Goal: Task Accomplishment & Management: Use online tool/utility

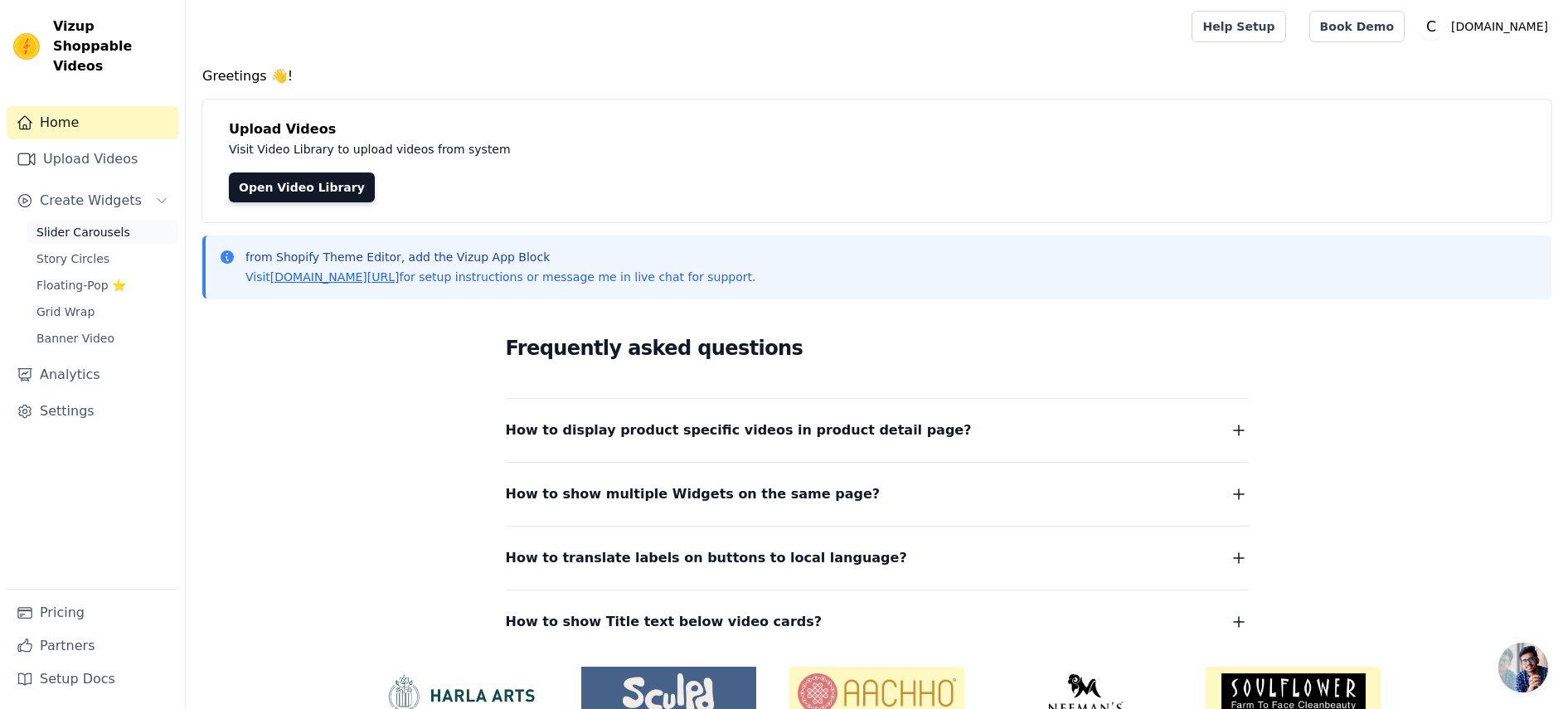
click at [107, 224] on span "Slider Carousels" at bounding box center [84, 231] width 94 height 16
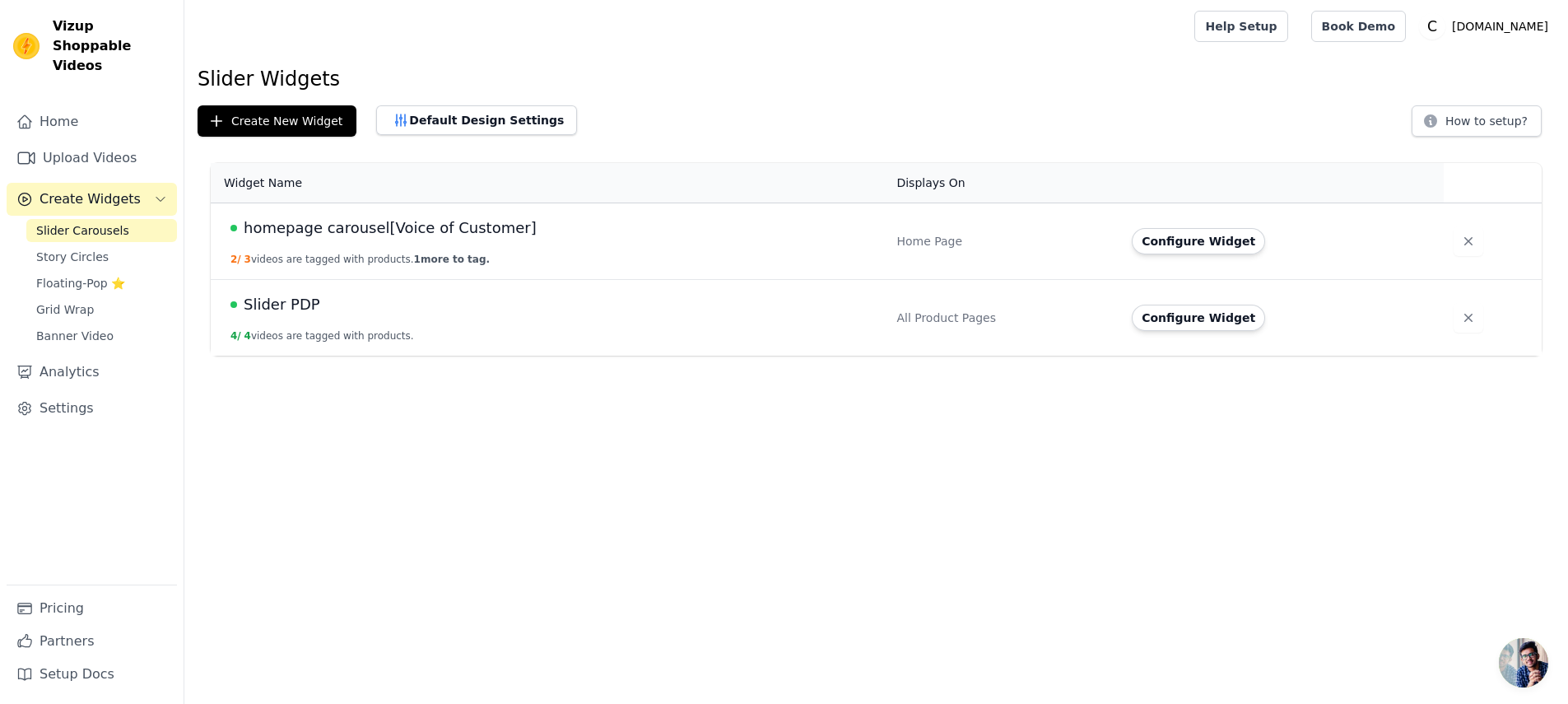
click at [278, 304] on span "Slider PDP" at bounding box center [282, 304] width 76 height 23
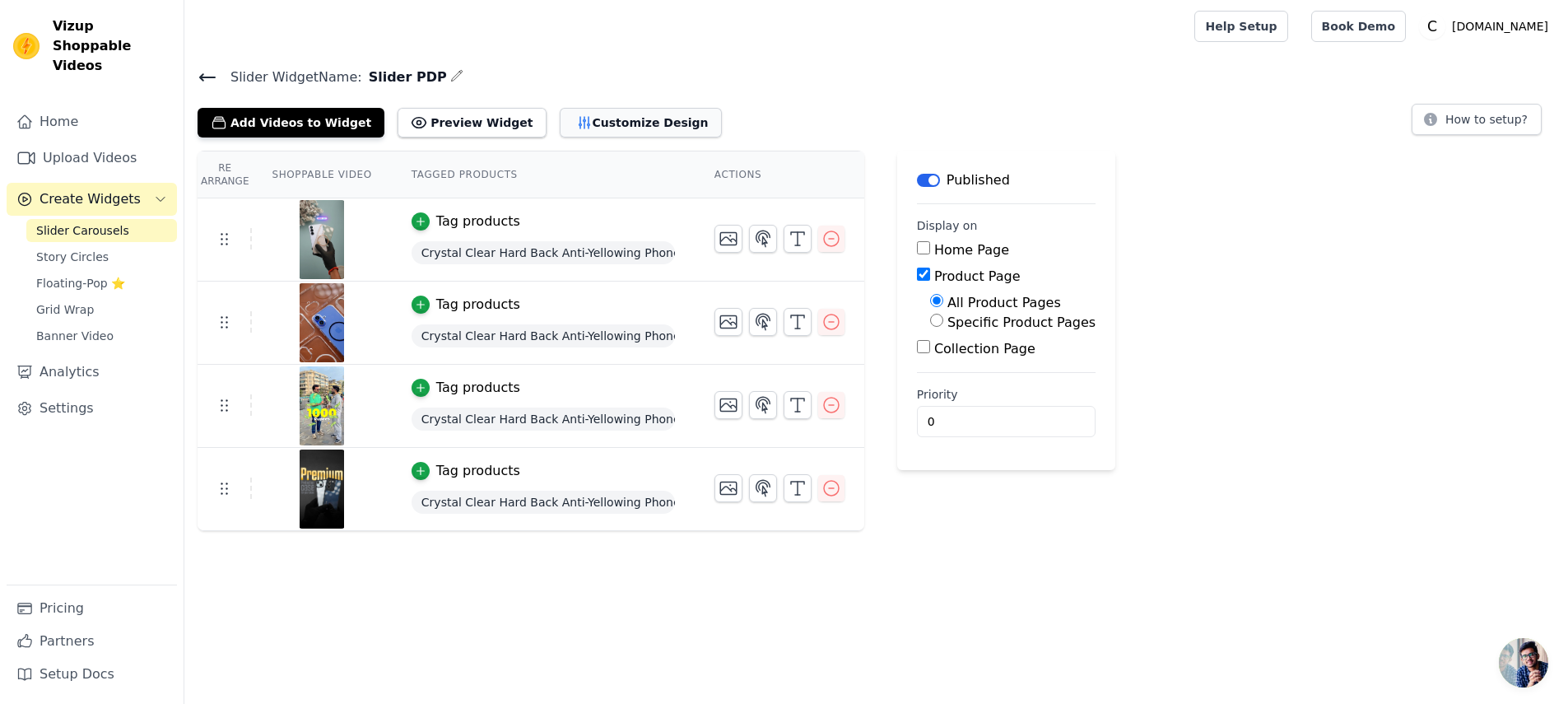
click at [600, 115] on button "Customize Design" at bounding box center [640, 122] width 162 height 30
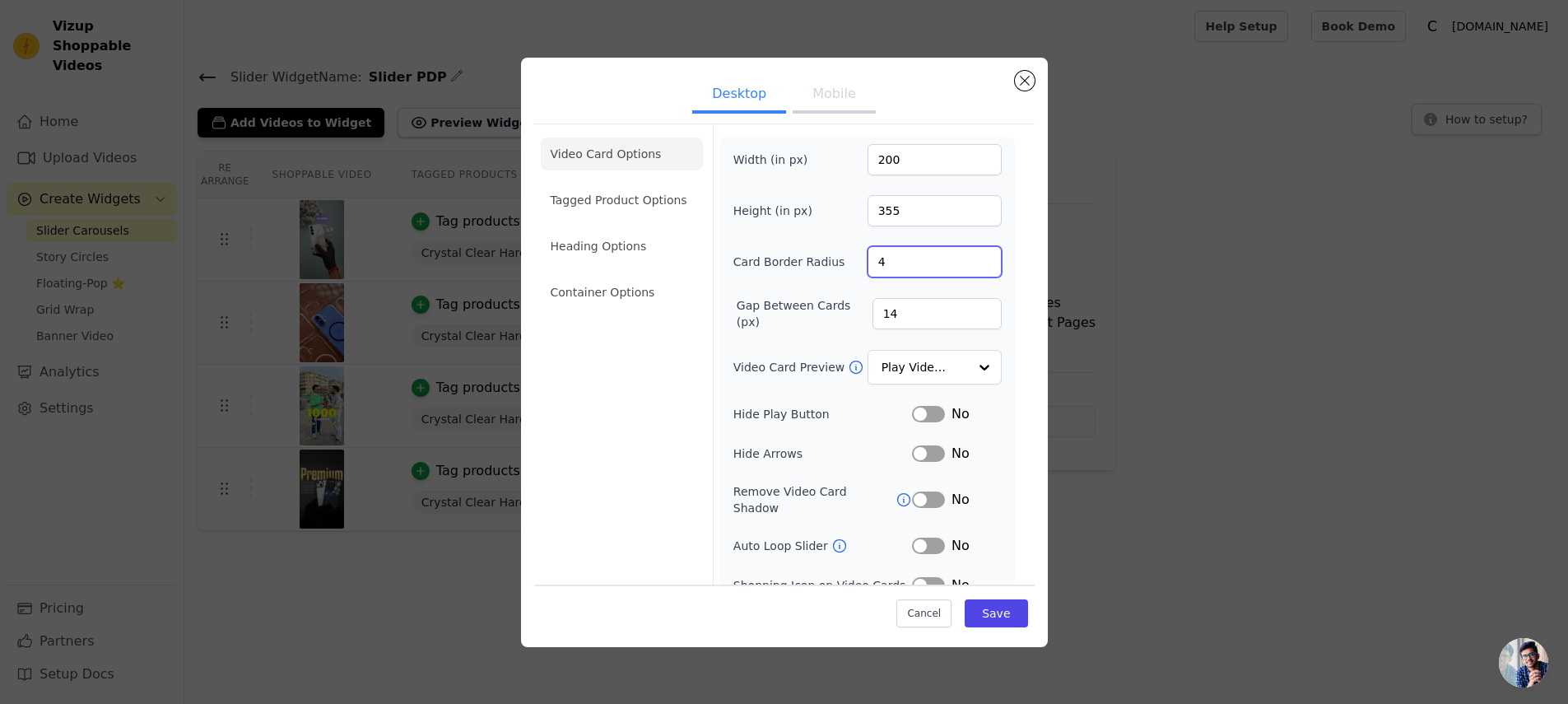
drag, startPoint x: 890, startPoint y: 264, endPoint x: 856, endPoint y: 260, distance: 34.2
click at [856, 260] on div "Card Border Radius 4" at bounding box center [867, 262] width 268 height 31
click at [820, 95] on button "Mobile" at bounding box center [833, 95] width 82 height 36
drag, startPoint x: 878, startPoint y: 261, endPoint x: 826, endPoint y: 255, distance: 52.3
click at [826, 255] on div "Card Border Radius 4" at bounding box center [867, 262] width 268 height 31
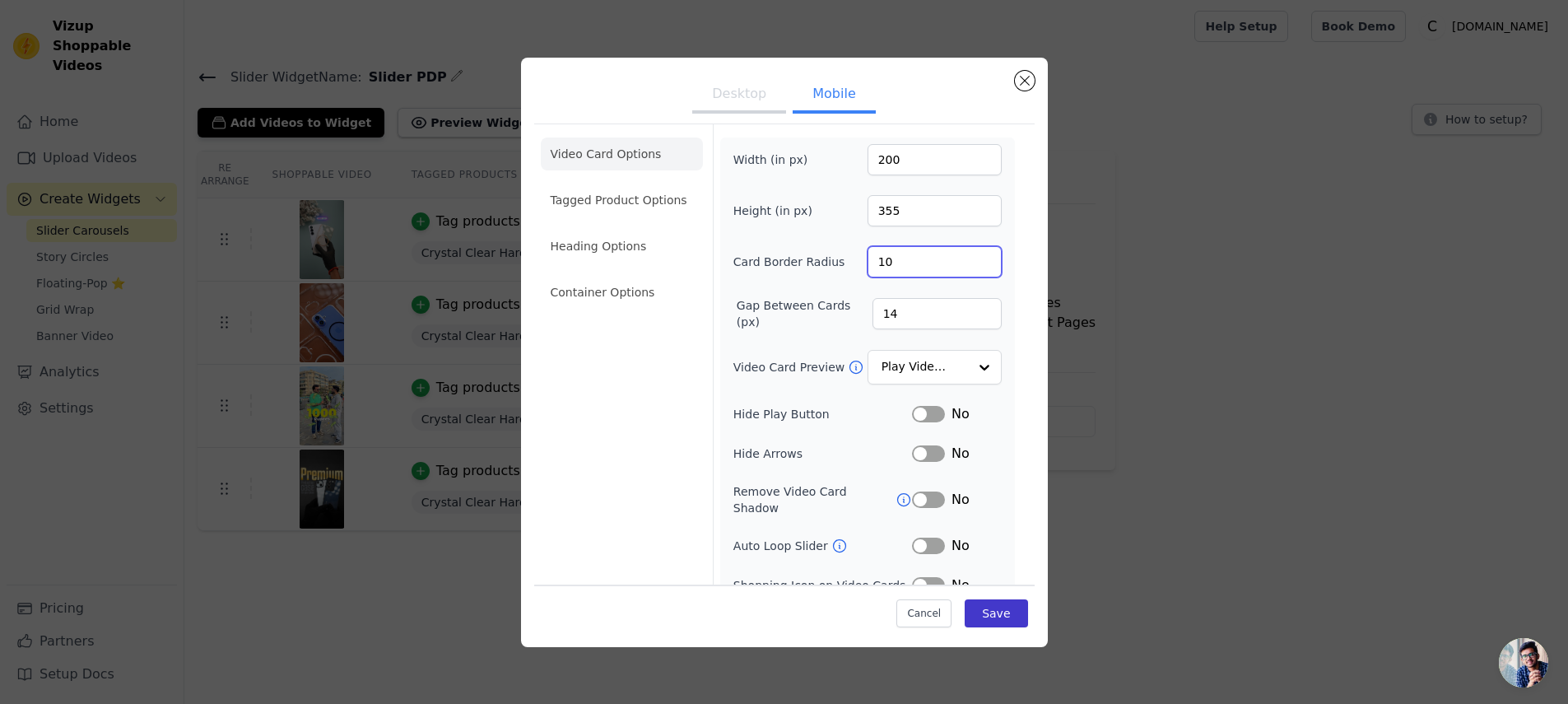
type input "10"
click at [978, 617] on button "Save" at bounding box center [996, 613] width 63 height 28
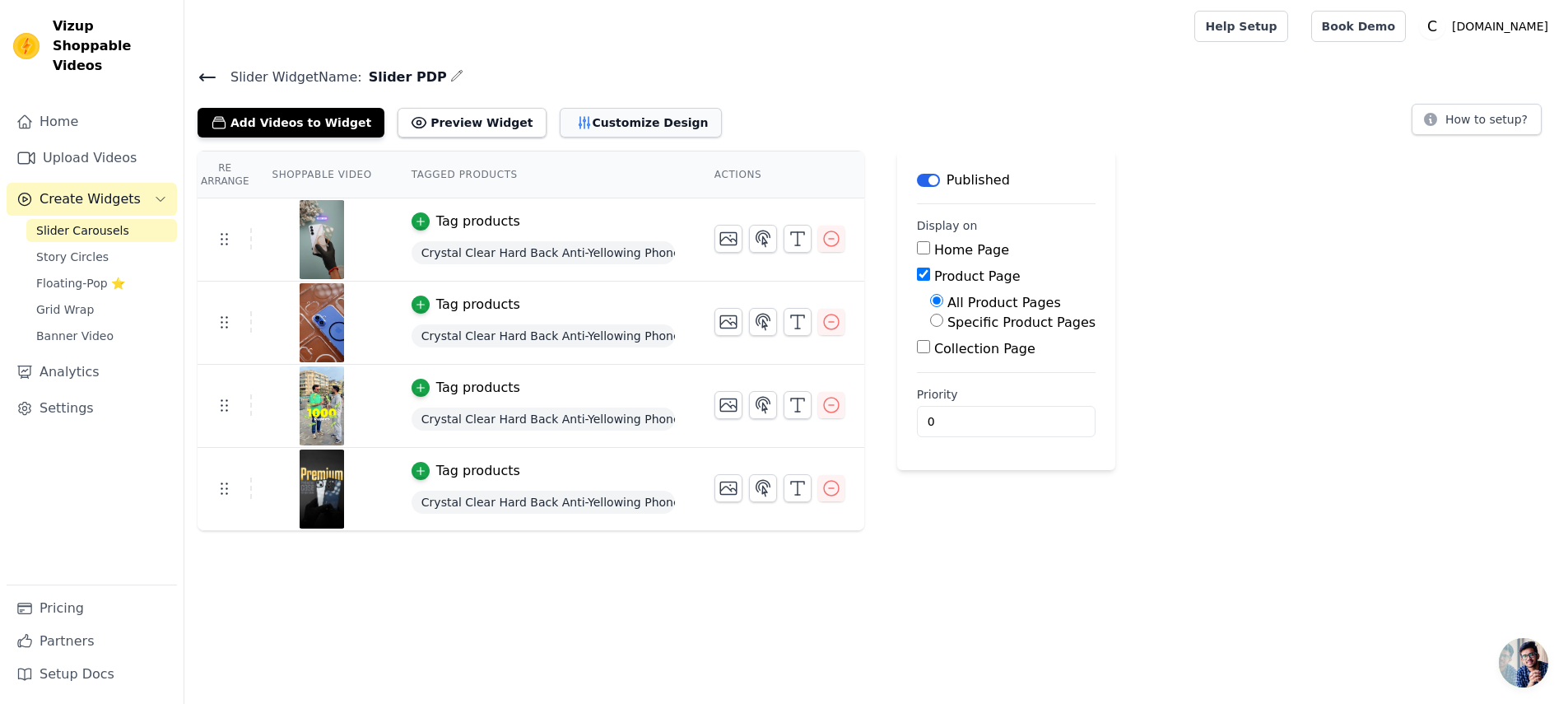
click at [603, 120] on button "Customize Design" at bounding box center [640, 122] width 162 height 30
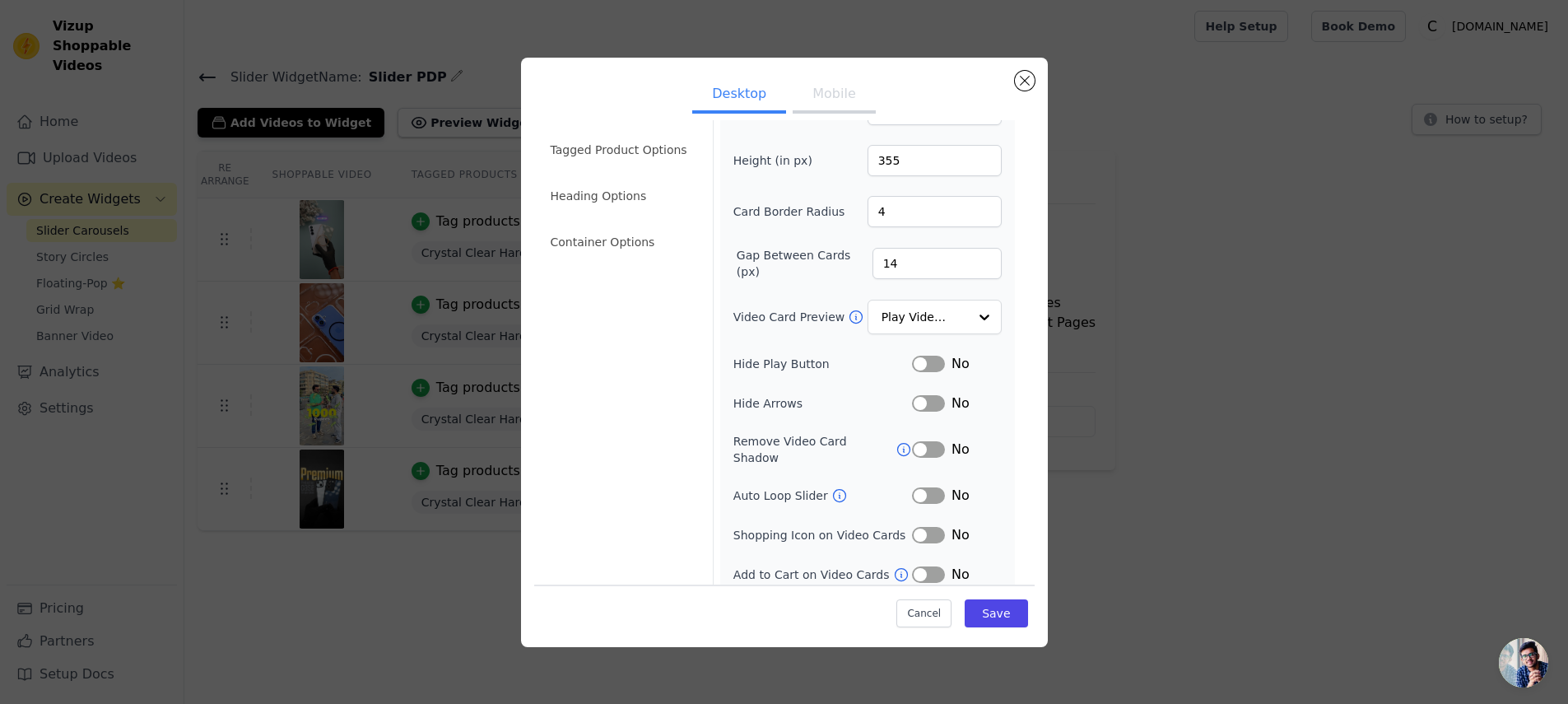
scroll to position [14, 0]
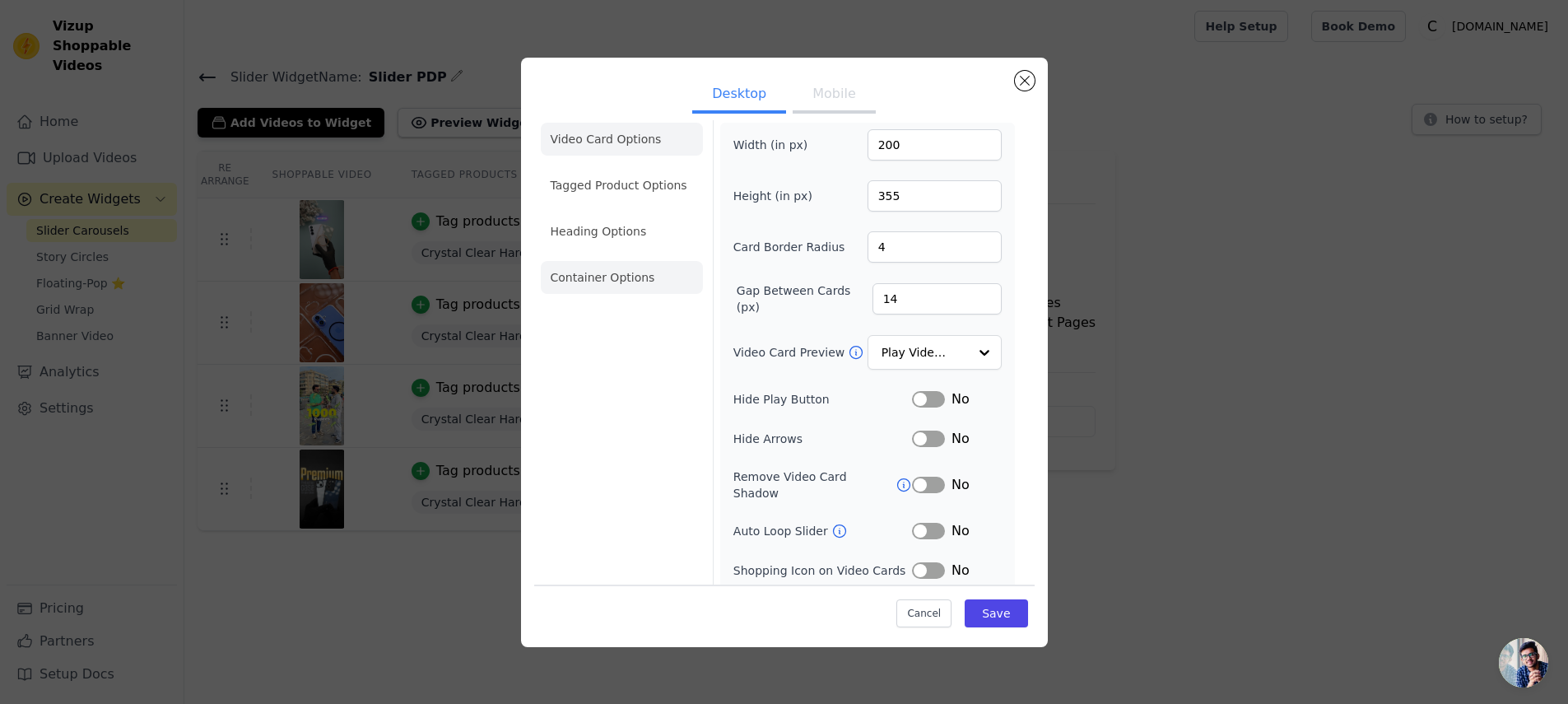
click at [599, 275] on li "Container Options" at bounding box center [621, 277] width 162 height 33
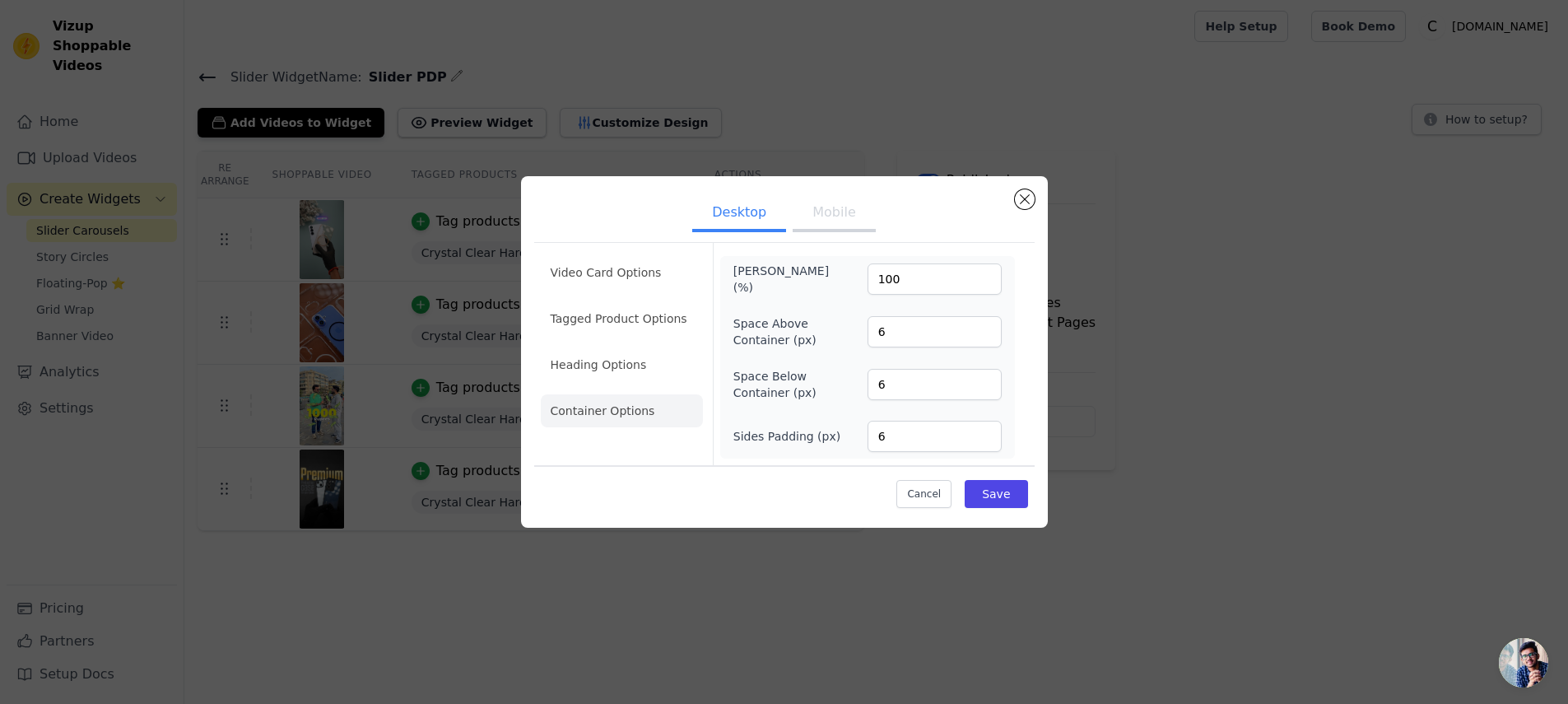
click at [849, 221] on button "Mobile" at bounding box center [833, 213] width 82 height 36
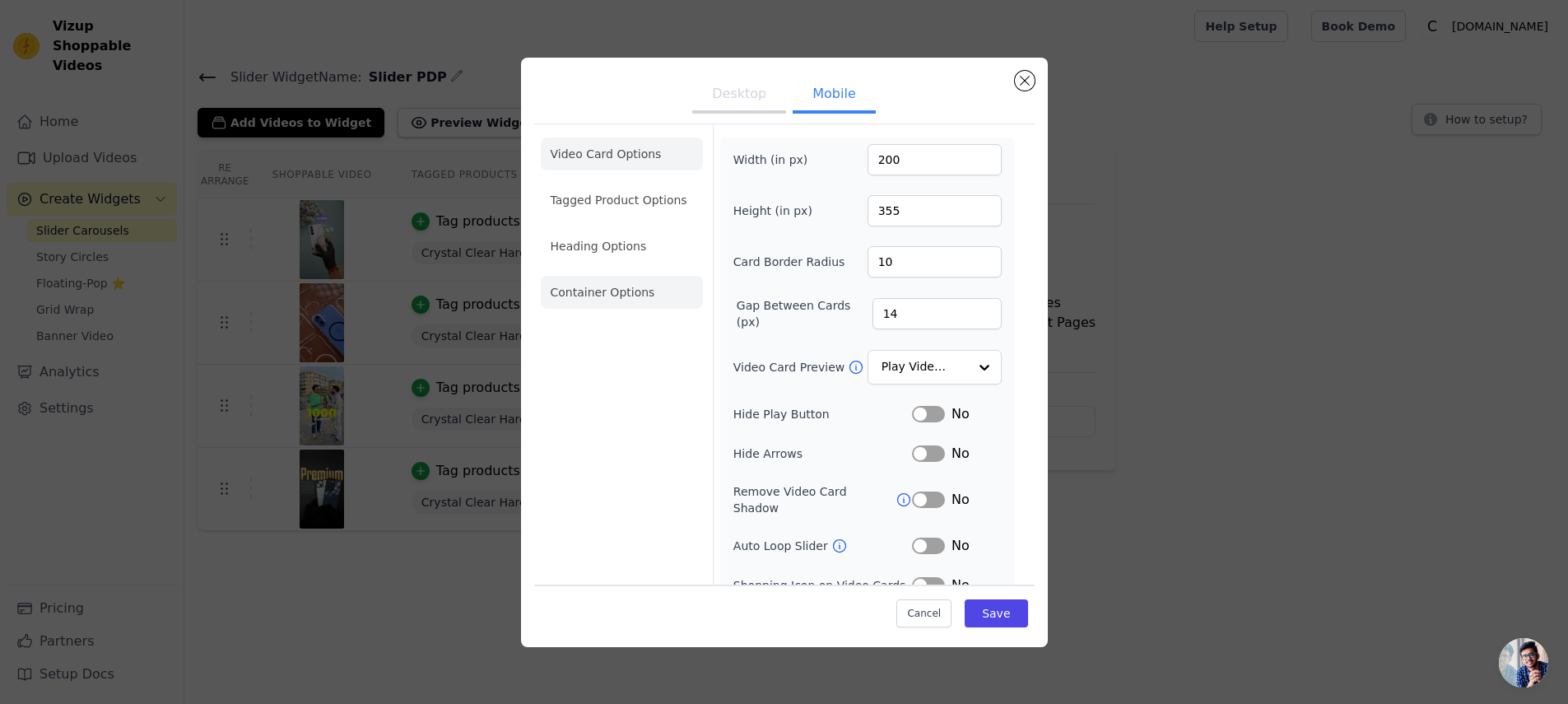
click at [615, 294] on li "Container Options" at bounding box center [621, 292] width 162 height 33
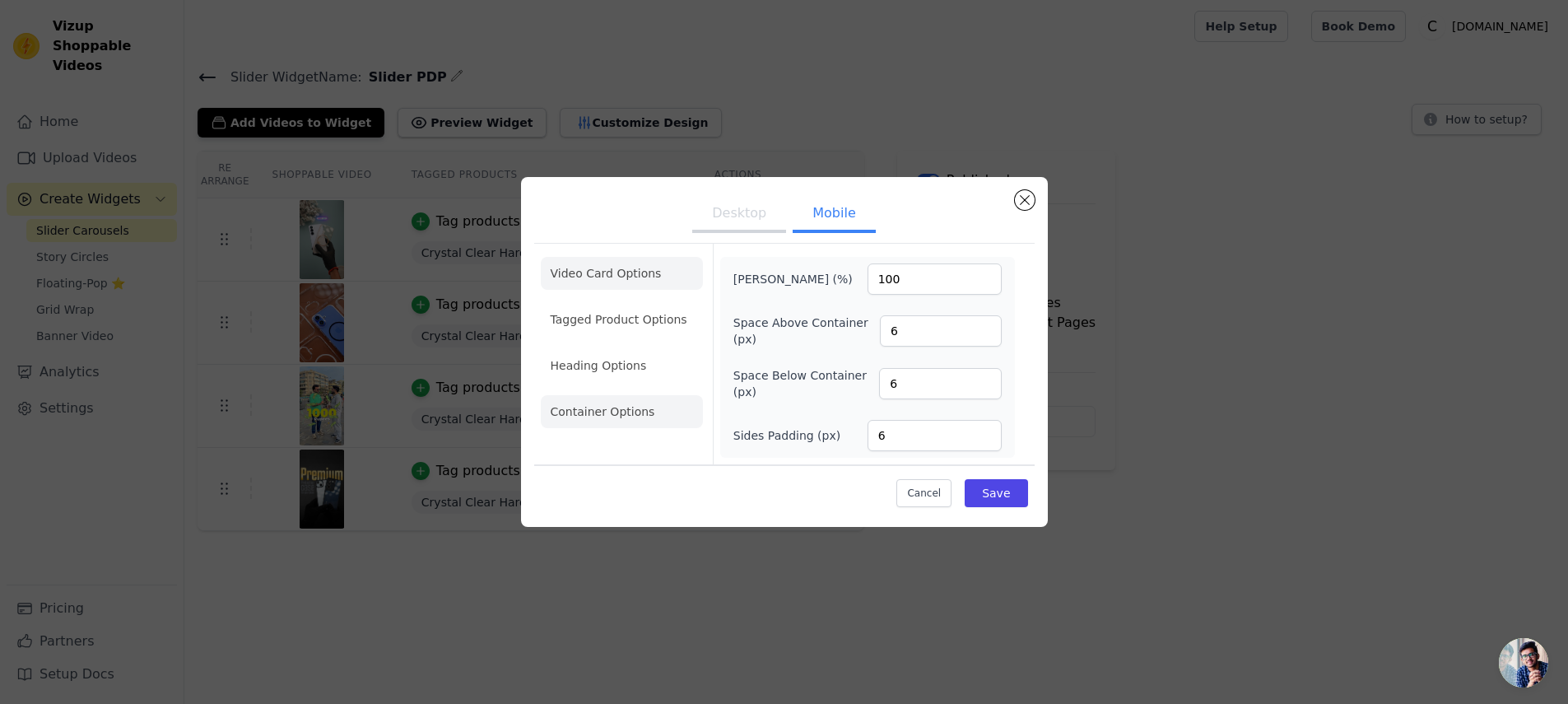
click at [627, 277] on li "Video Card Options" at bounding box center [621, 273] width 162 height 33
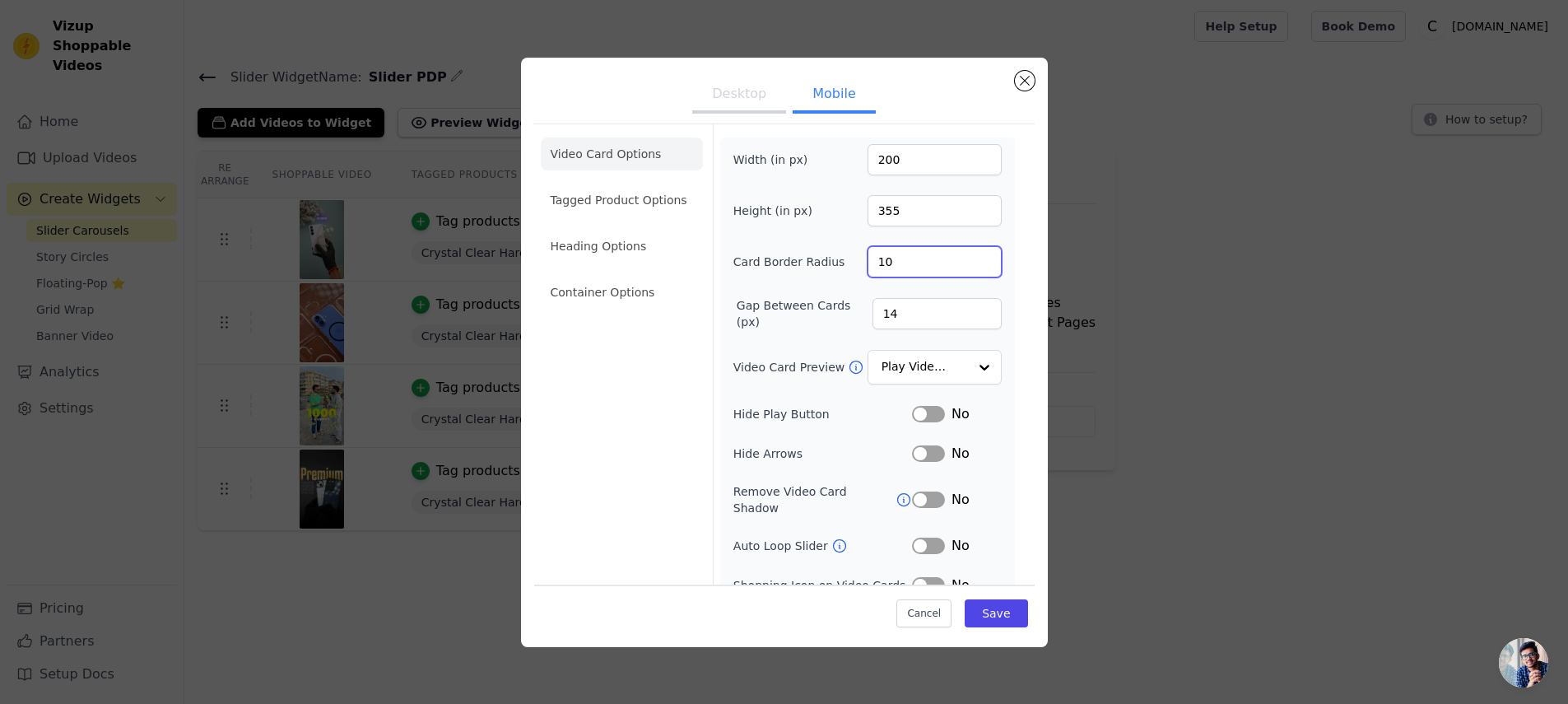
drag, startPoint x: 842, startPoint y: 257, endPoint x: 831, endPoint y: 256, distance: 11.0
click at [831, 256] on div "Card Border Radius 10" at bounding box center [867, 262] width 268 height 31
type input "14"
click at [997, 610] on button "Save" at bounding box center [996, 613] width 63 height 28
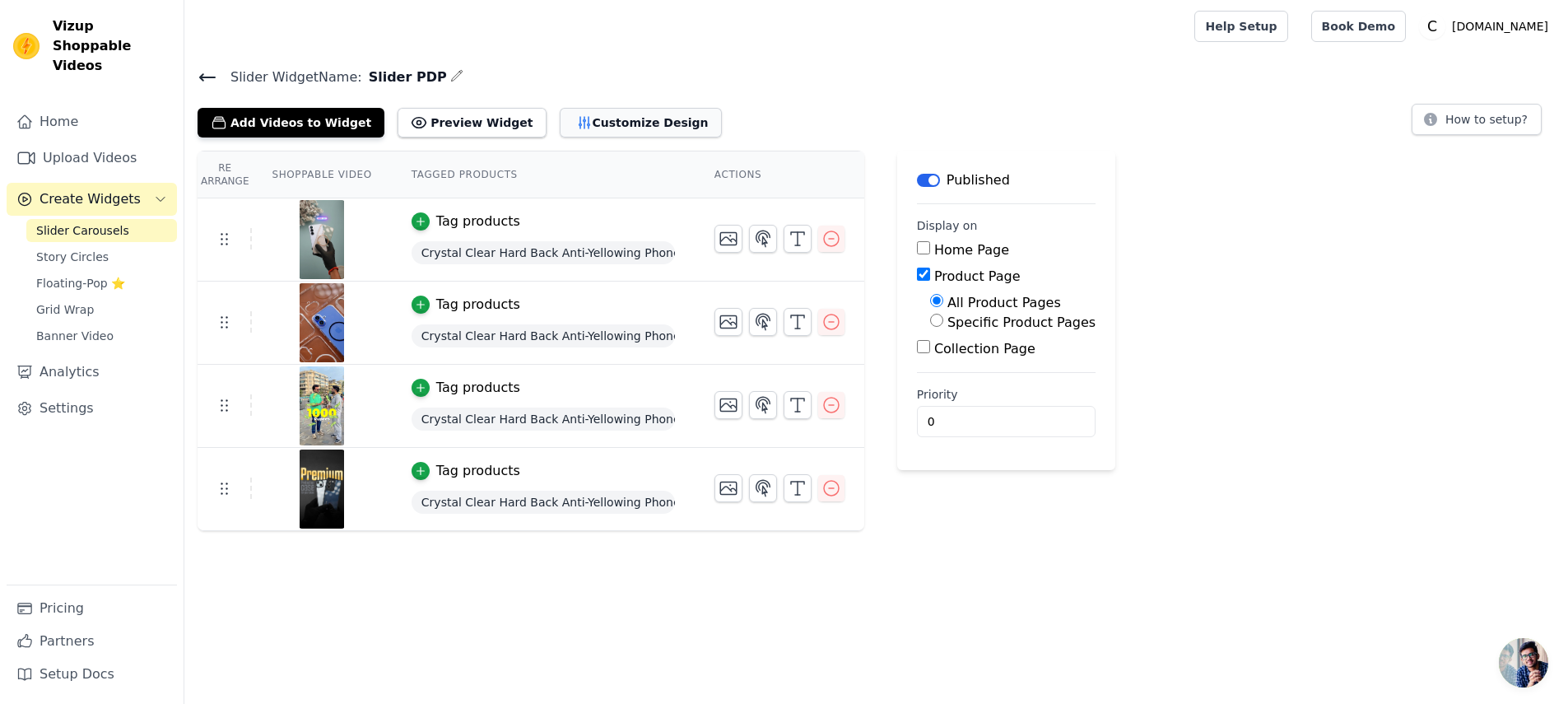
click at [585, 129] on button "Customize Design" at bounding box center [640, 122] width 162 height 30
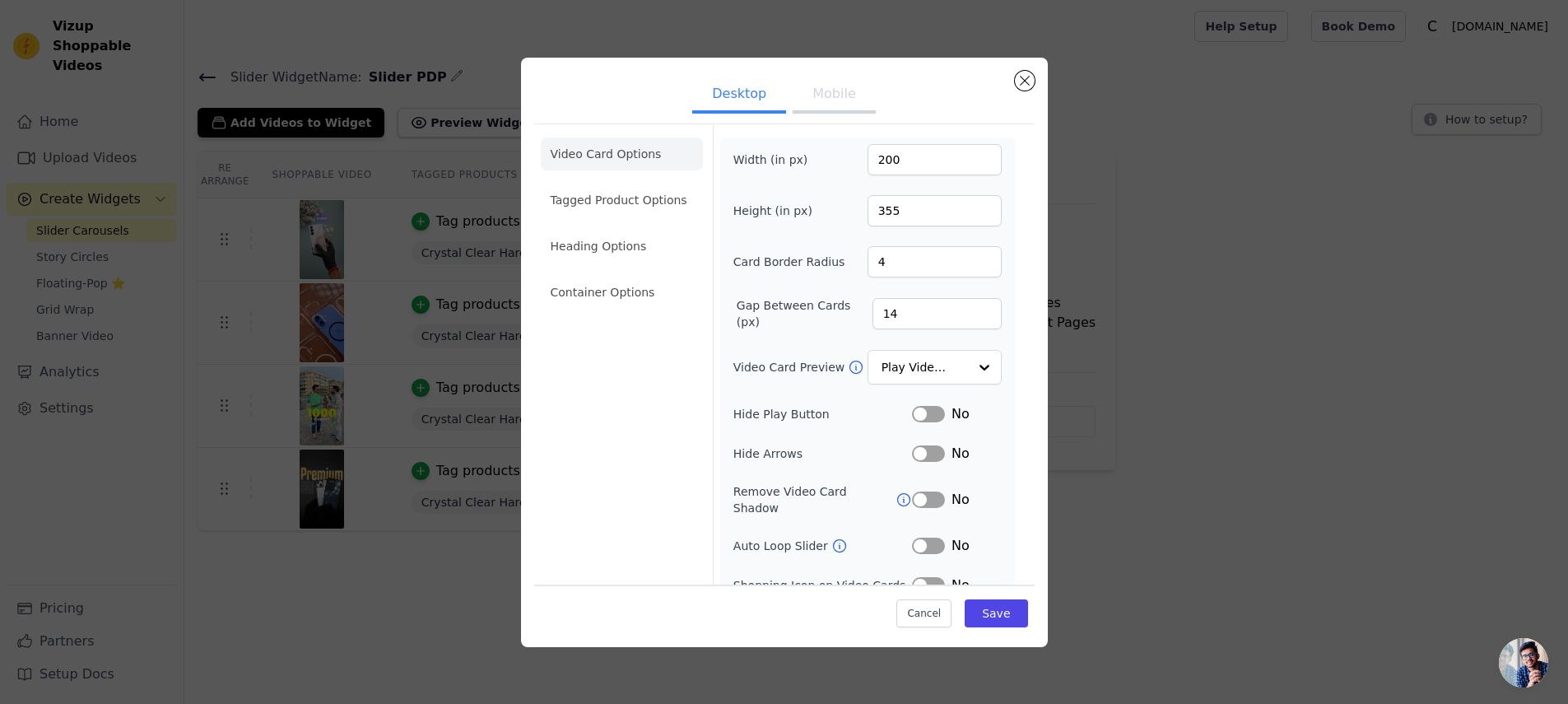
click at [809, 97] on button "Mobile" at bounding box center [833, 95] width 82 height 36
click at [600, 297] on li "Container Options" at bounding box center [621, 292] width 162 height 33
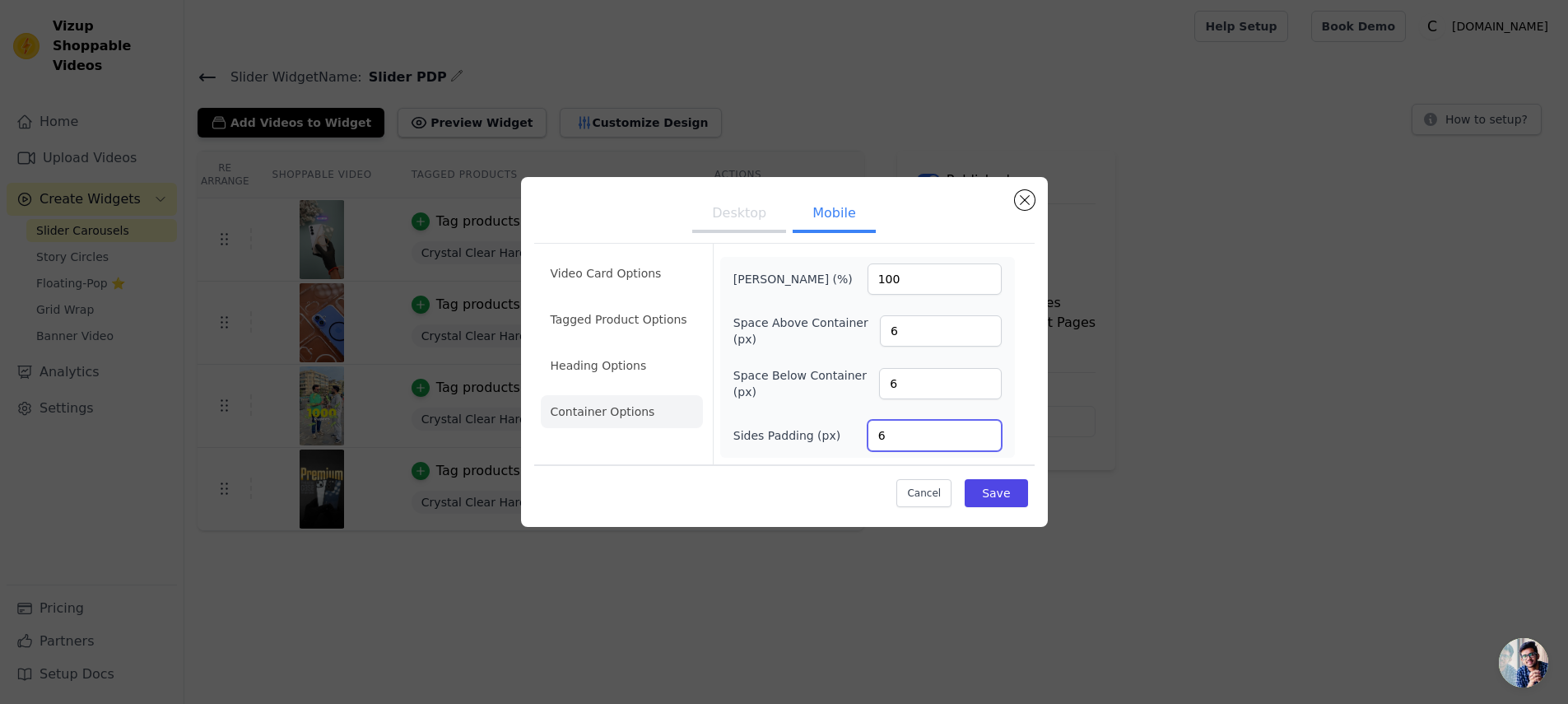
drag, startPoint x: 898, startPoint y: 438, endPoint x: 809, endPoint y: 431, distance: 89.3
click at [832, 430] on div "Sides Padding (px) 6" at bounding box center [867, 435] width 268 height 31
type input "0"
click at [976, 488] on button "Save" at bounding box center [996, 493] width 63 height 28
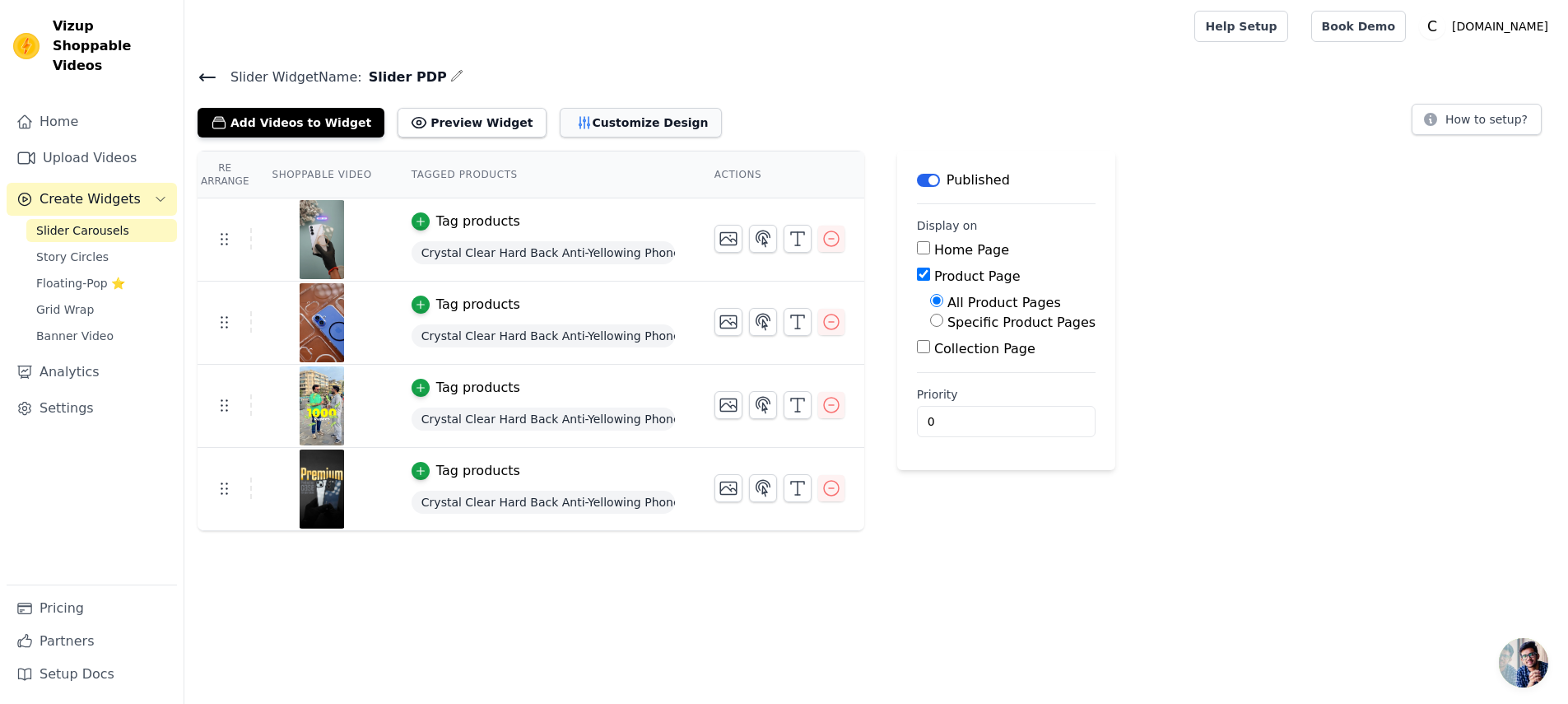
click at [634, 130] on button "Customize Design" at bounding box center [640, 122] width 162 height 30
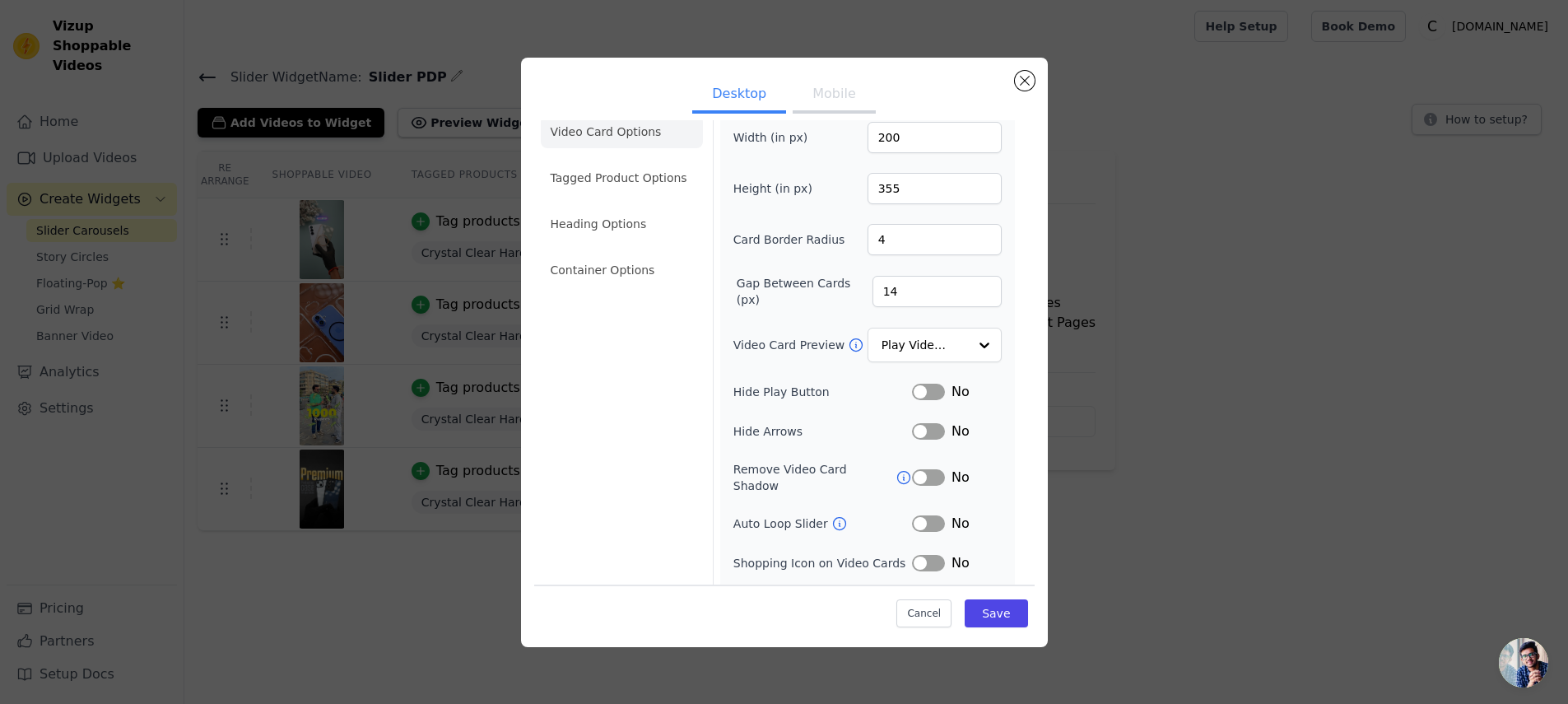
scroll to position [50, 0]
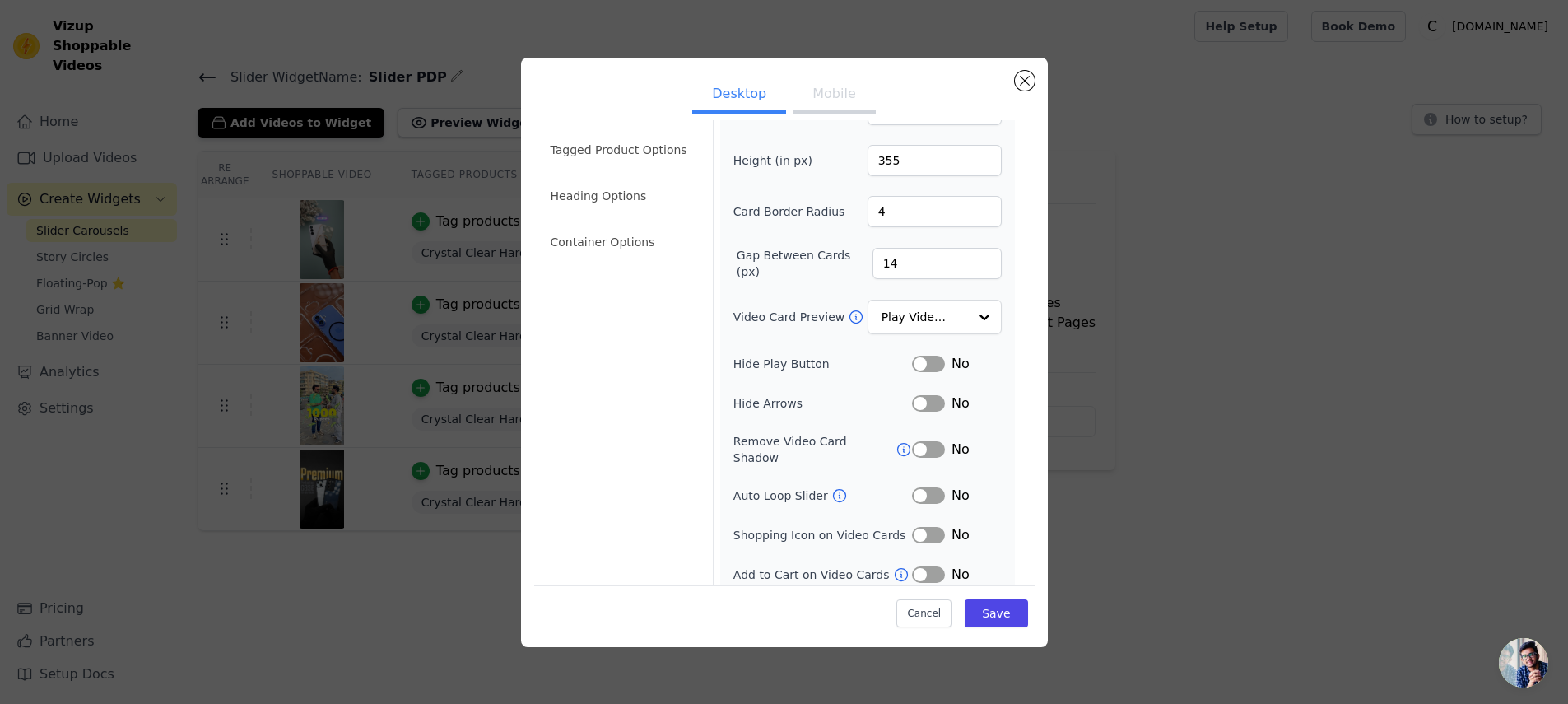
click at [807, 107] on button "Mobile" at bounding box center [833, 95] width 82 height 36
click at [606, 247] on li "Container Options" at bounding box center [621, 241] width 162 height 33
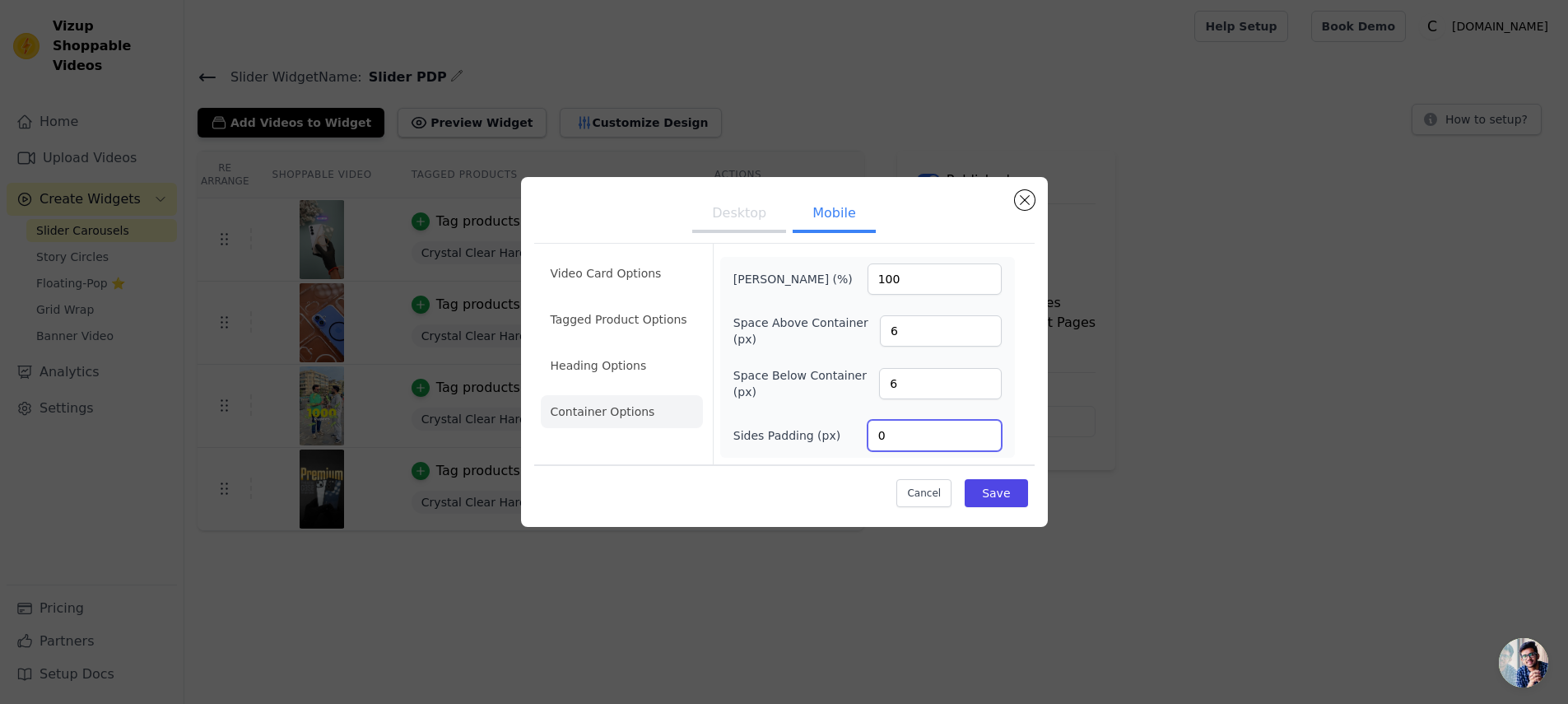
drag, startPoint x: 855, startPoint y: 441, endPoint x: 836, endPoint y: 440, distance: 19.0
click at [836, 440] on div "Sides Padding (px) 0" at bounding box center [867, 435] width 268 height 31
type input "6"
click at [986, 275] on input "100" at bounding box center [934, 279] width 134 height 31
click at [986, 277] on input "100" at bounding box center [934, 279] width 134 height 31
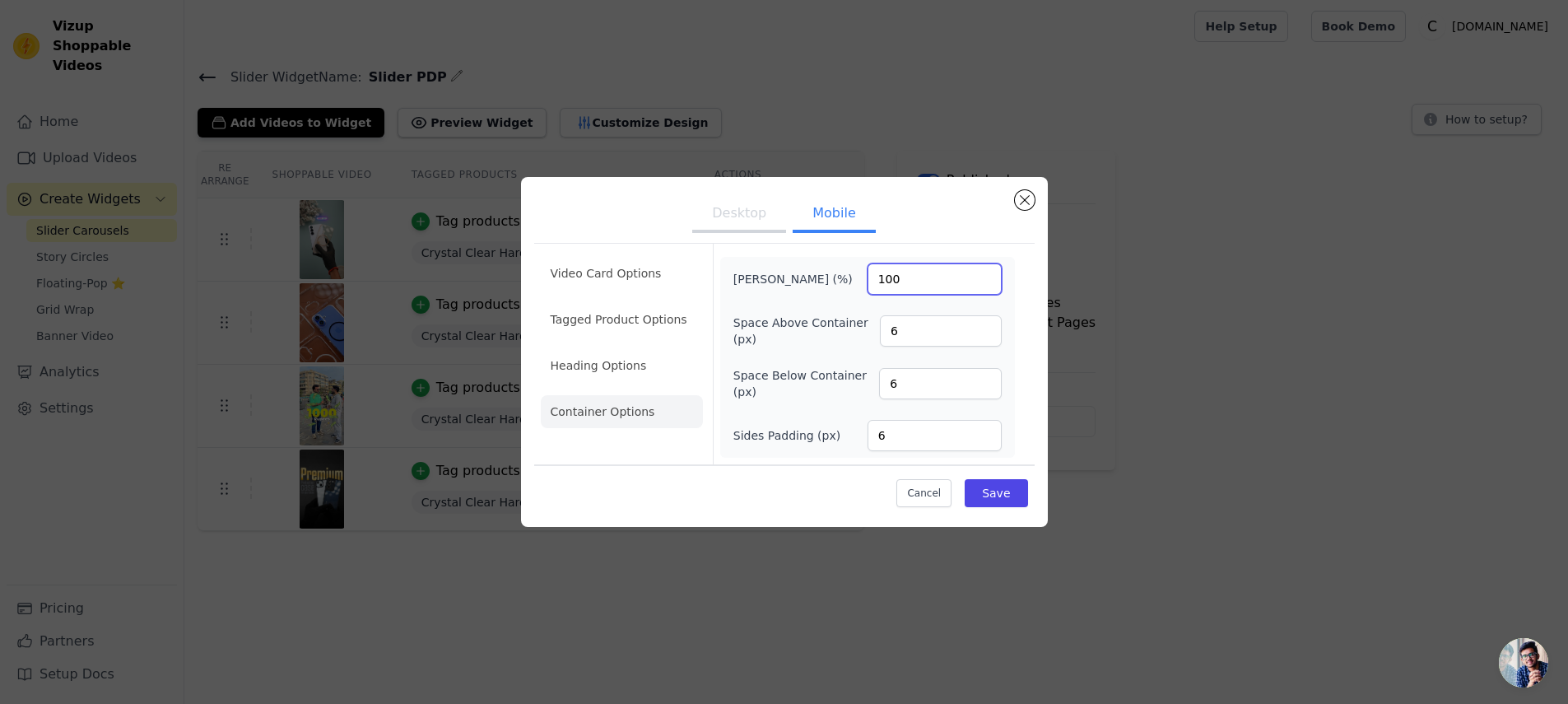
click at [986, 277] on input "100" at bounding box center [934, 279] width 134 height 31
click at [985, 280] on input "99" at bounding box center [934, 279] width 134 height 31
type input "100"
click at [984, 278] on input "100" at bounding box center [934, 279] width 134 height 31
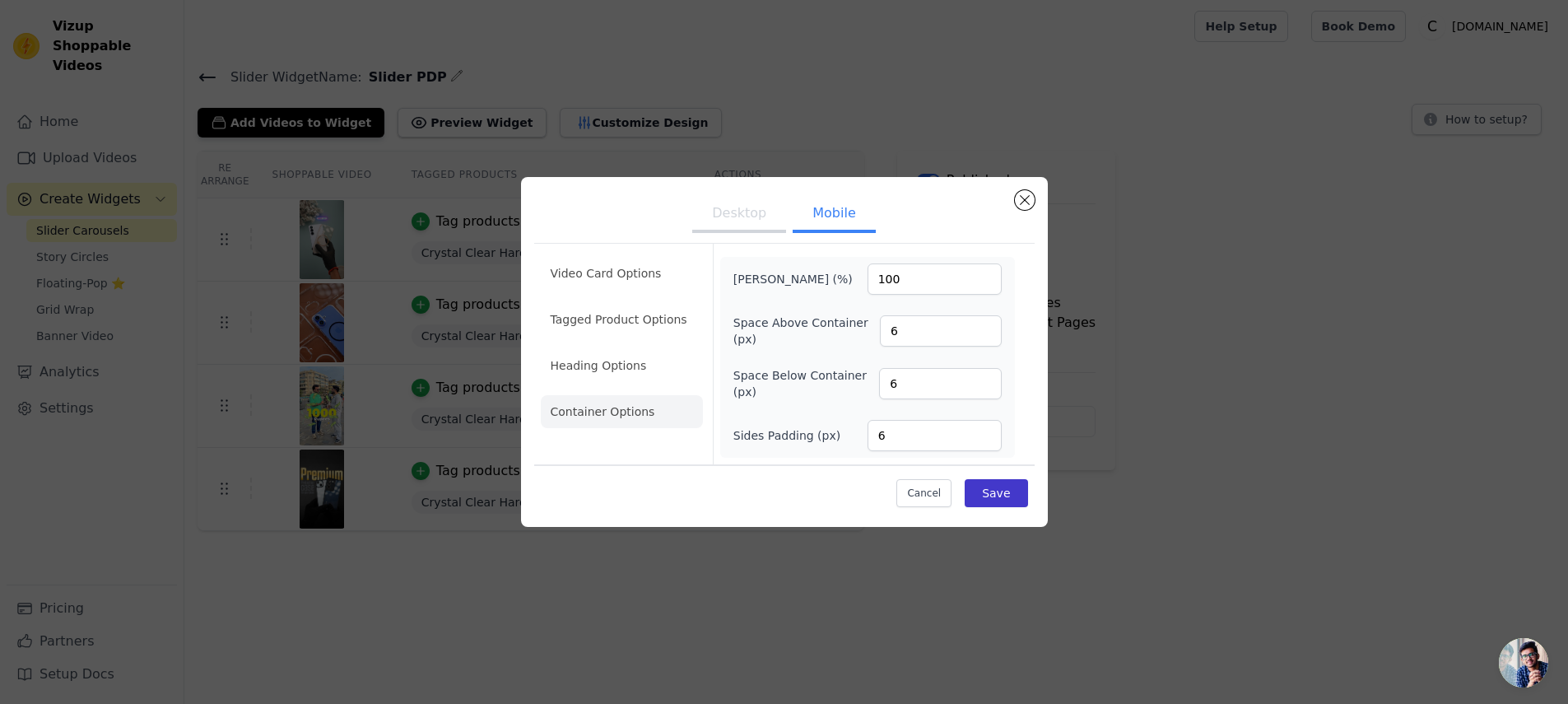
click at [991, 500] on button "Save" at bounding box center [996, 493] width 63 height 28
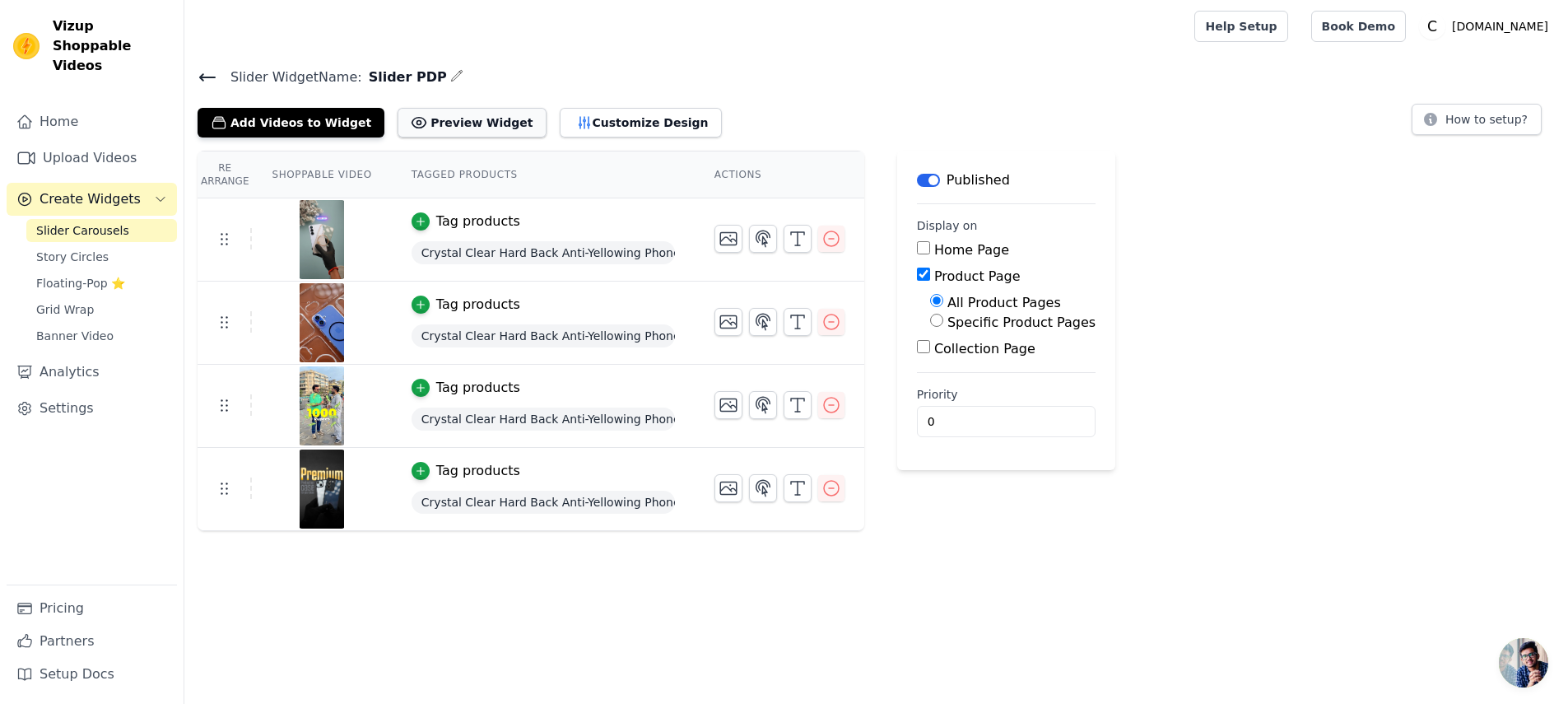
click at [428, 130] on button "Preview Widget" at bounding box center [471, 122] width 148 height 30
click at [649, 128] on button "Customize Design" at bounding box center [640, 122] width 162 height 30
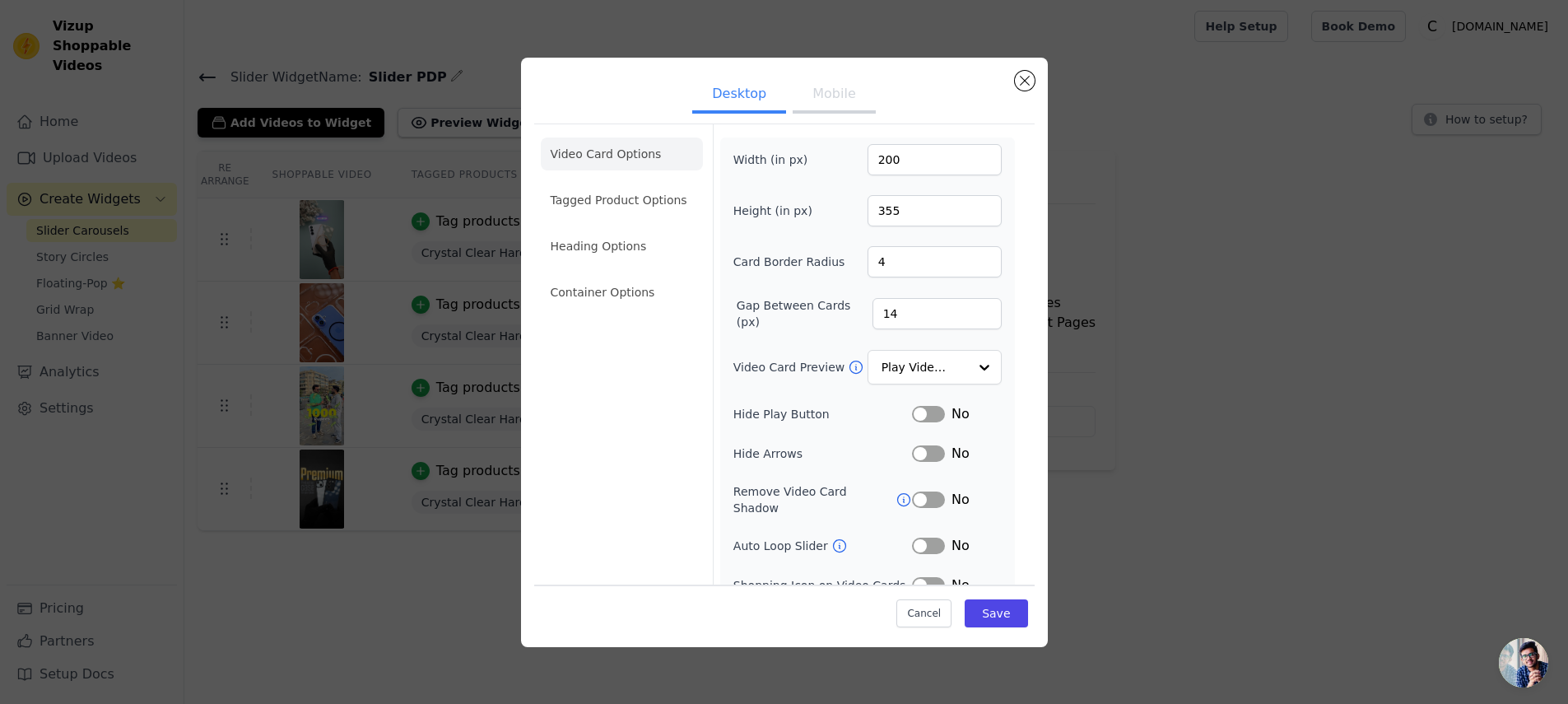
click at [842, 88] on button "Mobile" at bounding box center [833, 95] width 82 height 36
click at [915, 368] on input "Video Card Preview" at bounding box center [925, 368] width 85 height 33
click at [737, 363] on label "Video Card Preview" at bounding box center [790, 367] width 114 height 16
click at [881, 363] on input "Video Card Preview" at bounding box center [925, 367] width 86 height 33
click at [882, 355] on input "Video Card Preview" at bounding box center [925, 368] width 85 height 33
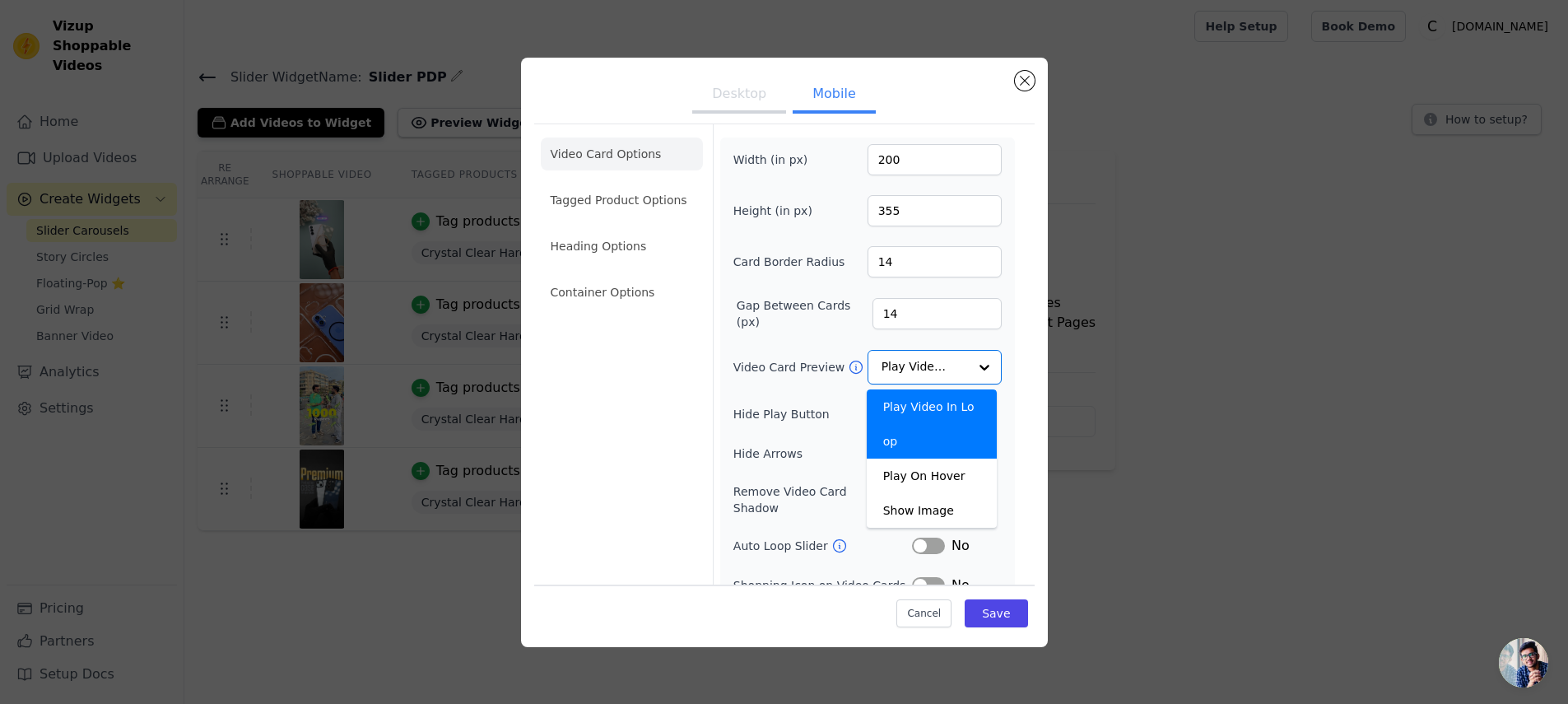
click at [702, 349] on div "Video Card Options Tagged Product Options Heading Options Container Options Wid…" at bounding box center [784, 406] width 500 height 564
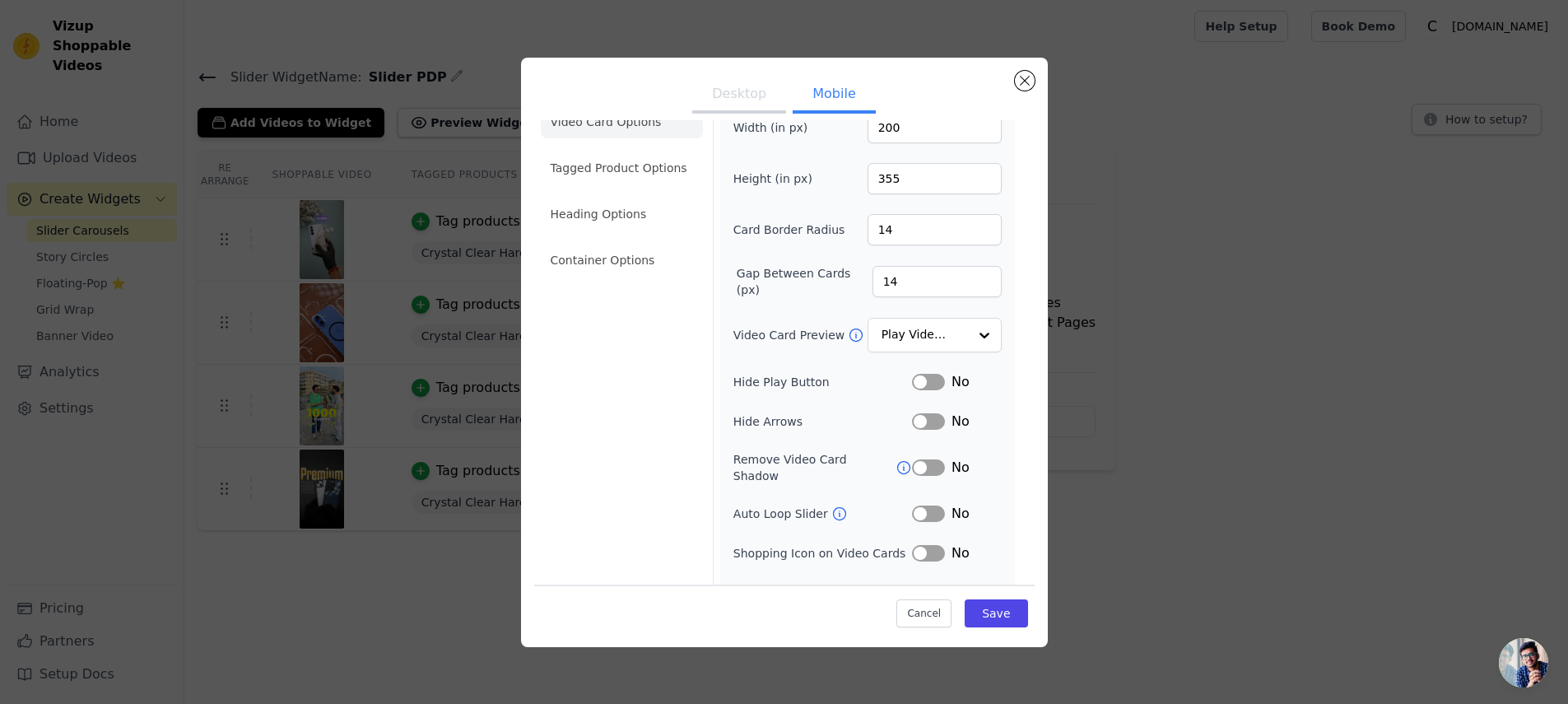
scroll to position [90, 0]
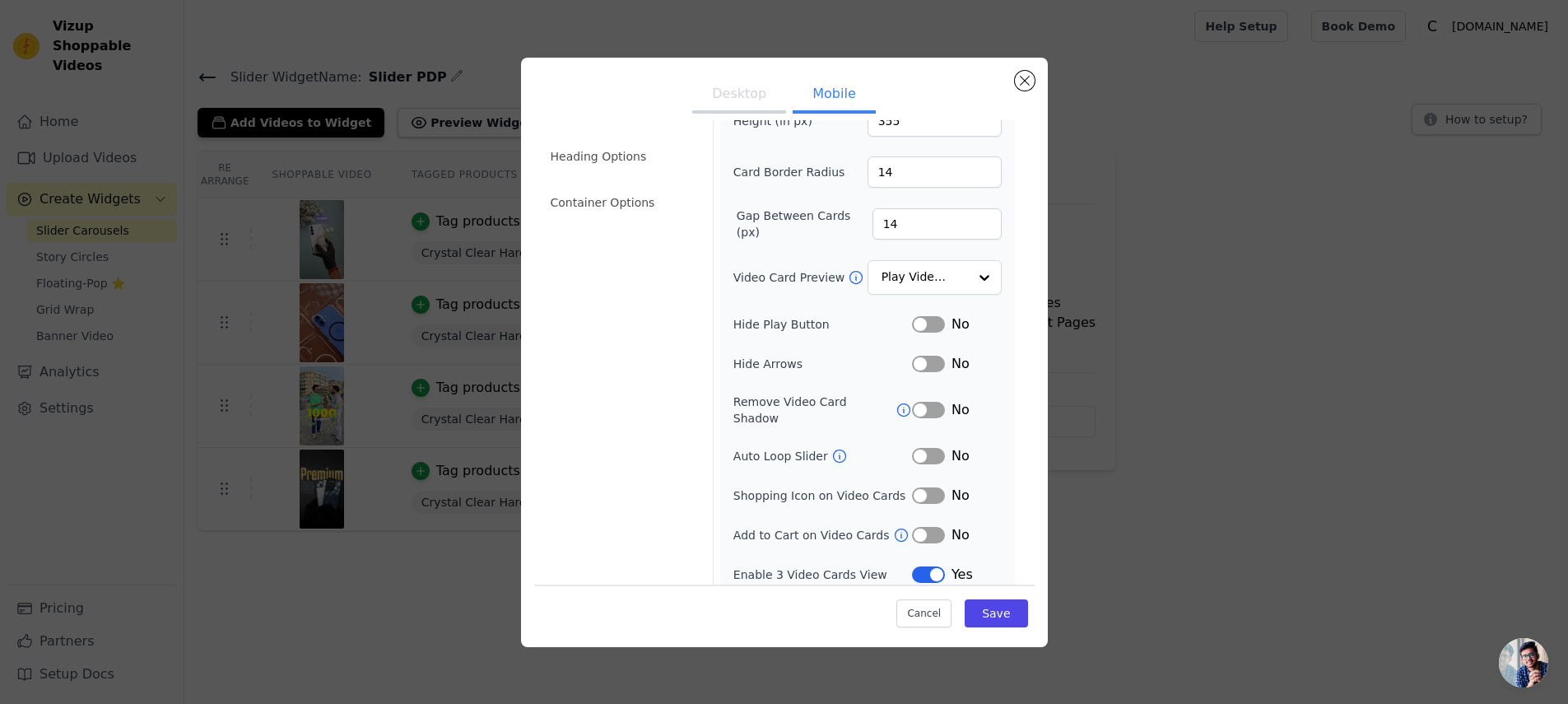
click at [630, 221] on ul "Video Card Options Tagged Product Options Heading Options Container Options" at bounding box center [621, 134] width 162 height 185
click at [622, 208] on li "Container Options" at bounding box center [621, 202] width 162 height 33
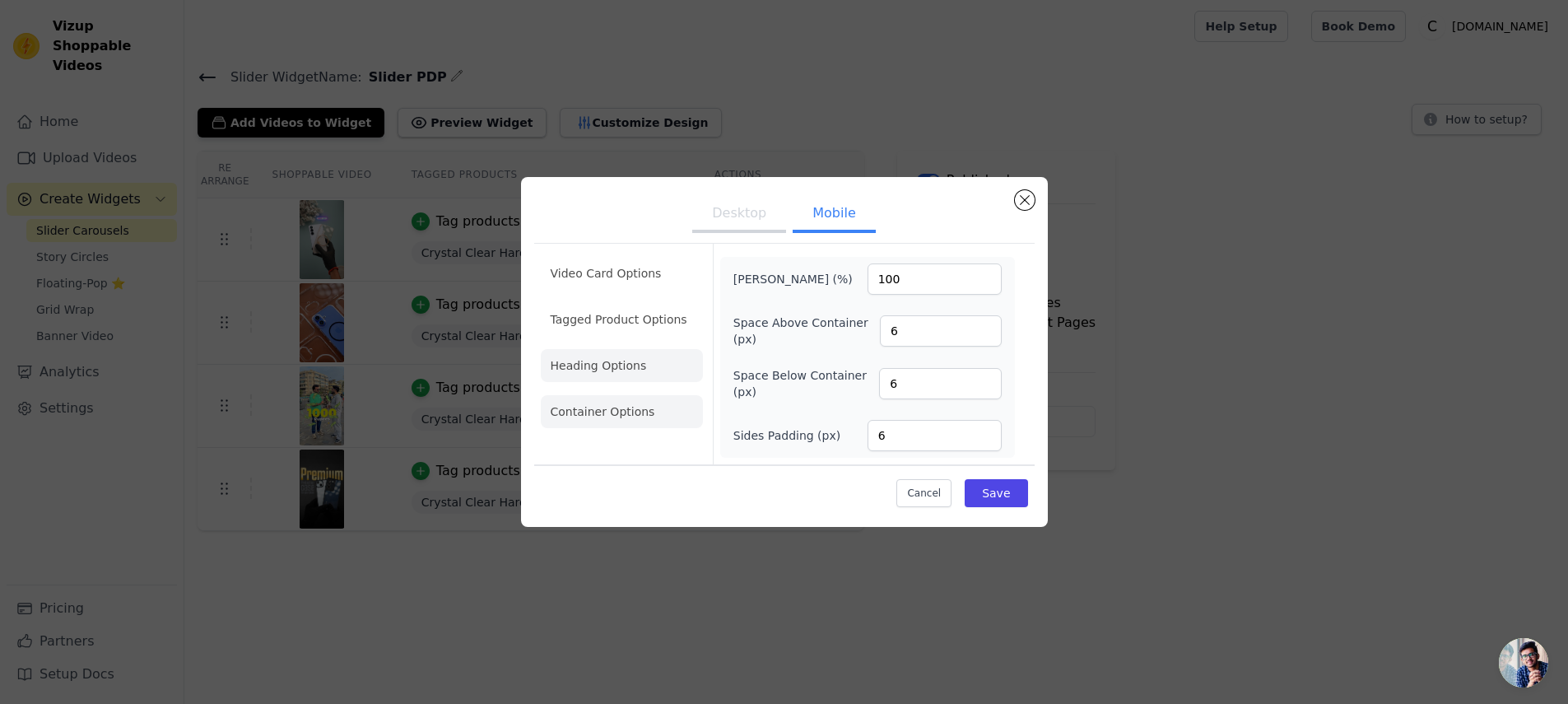
click at [594, 367] on li "Heading Options" at bounding box center [621, 365] width 162 height 33
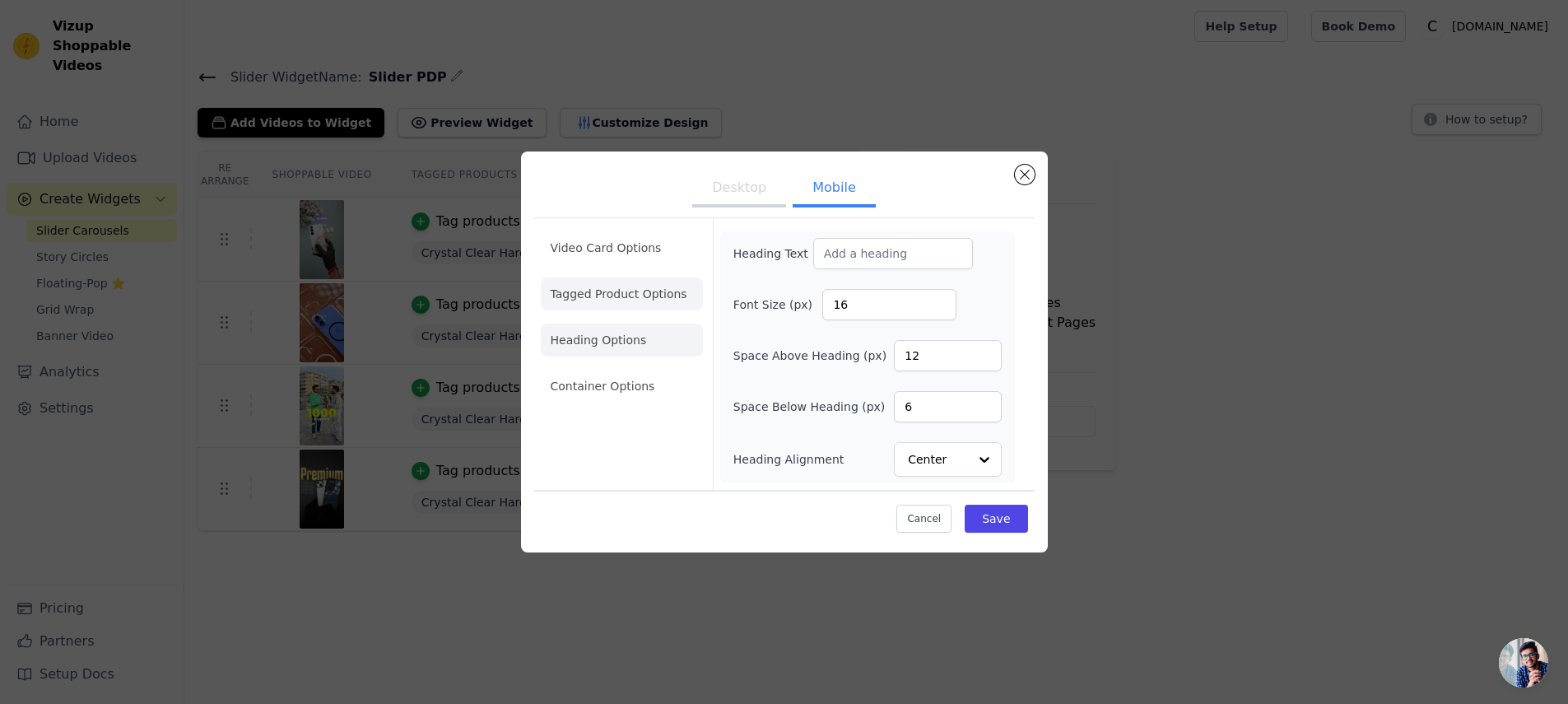
click at [613, 303] on li "Tagged Product Options" at bounding box center [621, 294] width 162 height 33
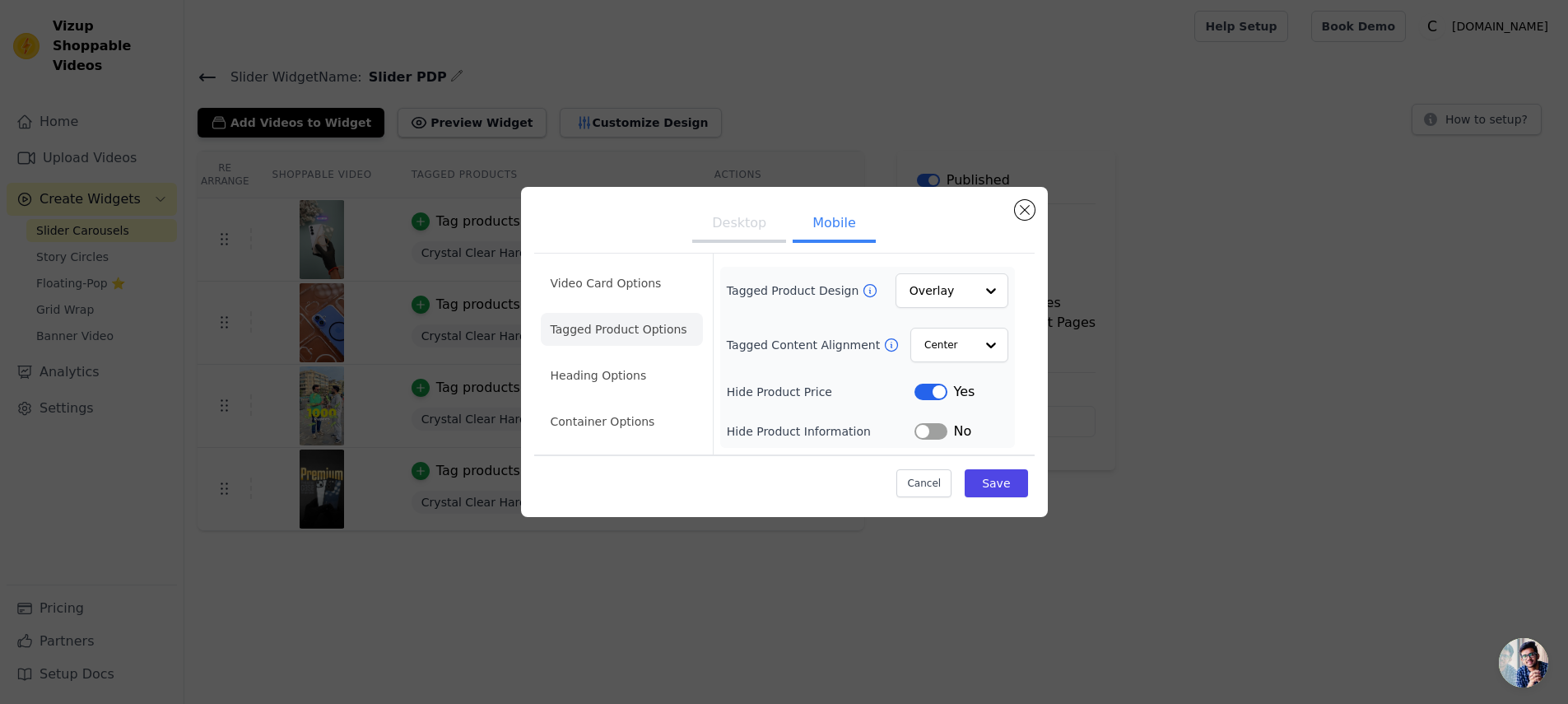
click at [632, 302] on ul "Video Card Options Tagged Product Options Heading Options Container Options" at bounding box center [621, 352] width 162 height 185
click at [630, 282] on li "Video Card Options" at bounding box center [621, 283] width 162 height 33
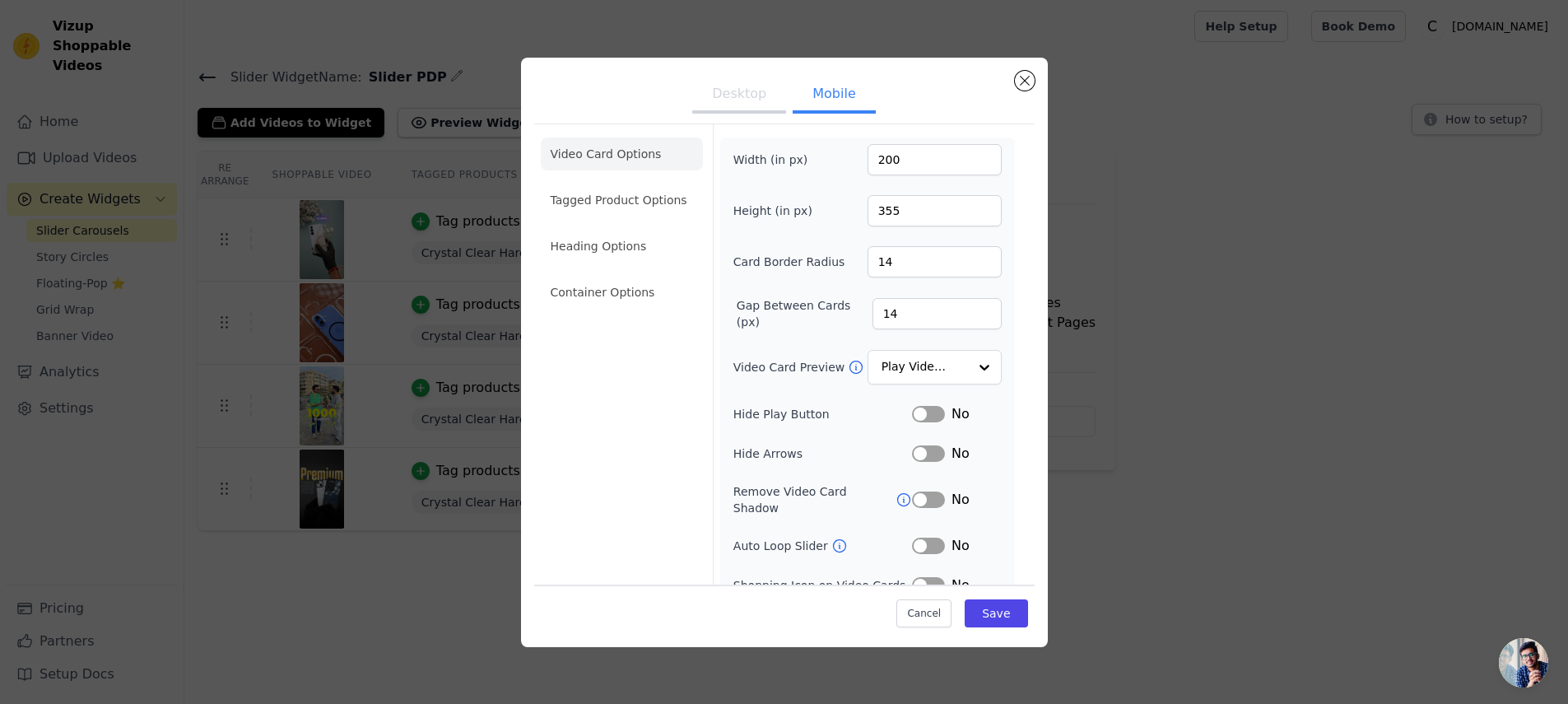
scroll to position [90, 0]
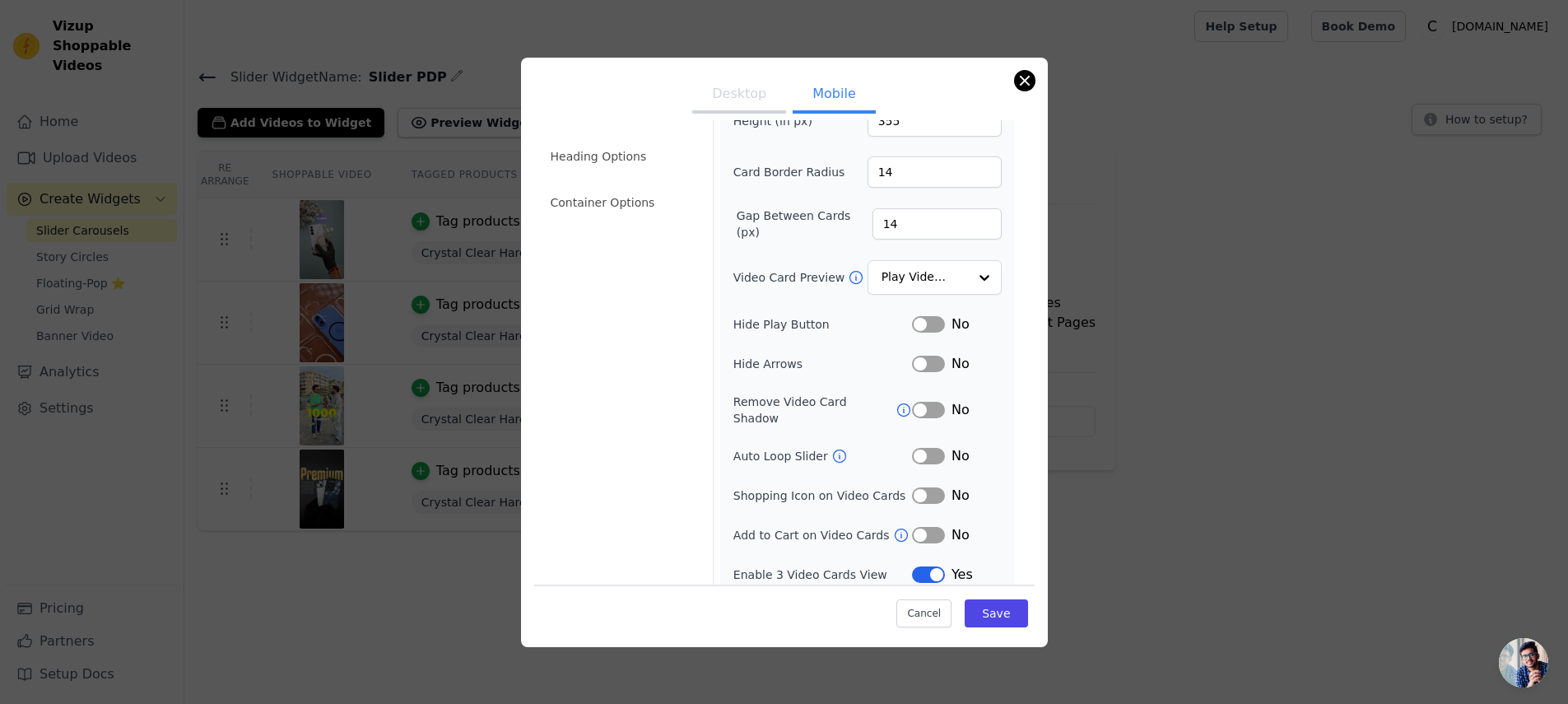
click at [1030, 79] on button "Close modal" at bounding box center [1024, 80] width 19 height 19
